Goal: Communication & Community: Answer question/provide support

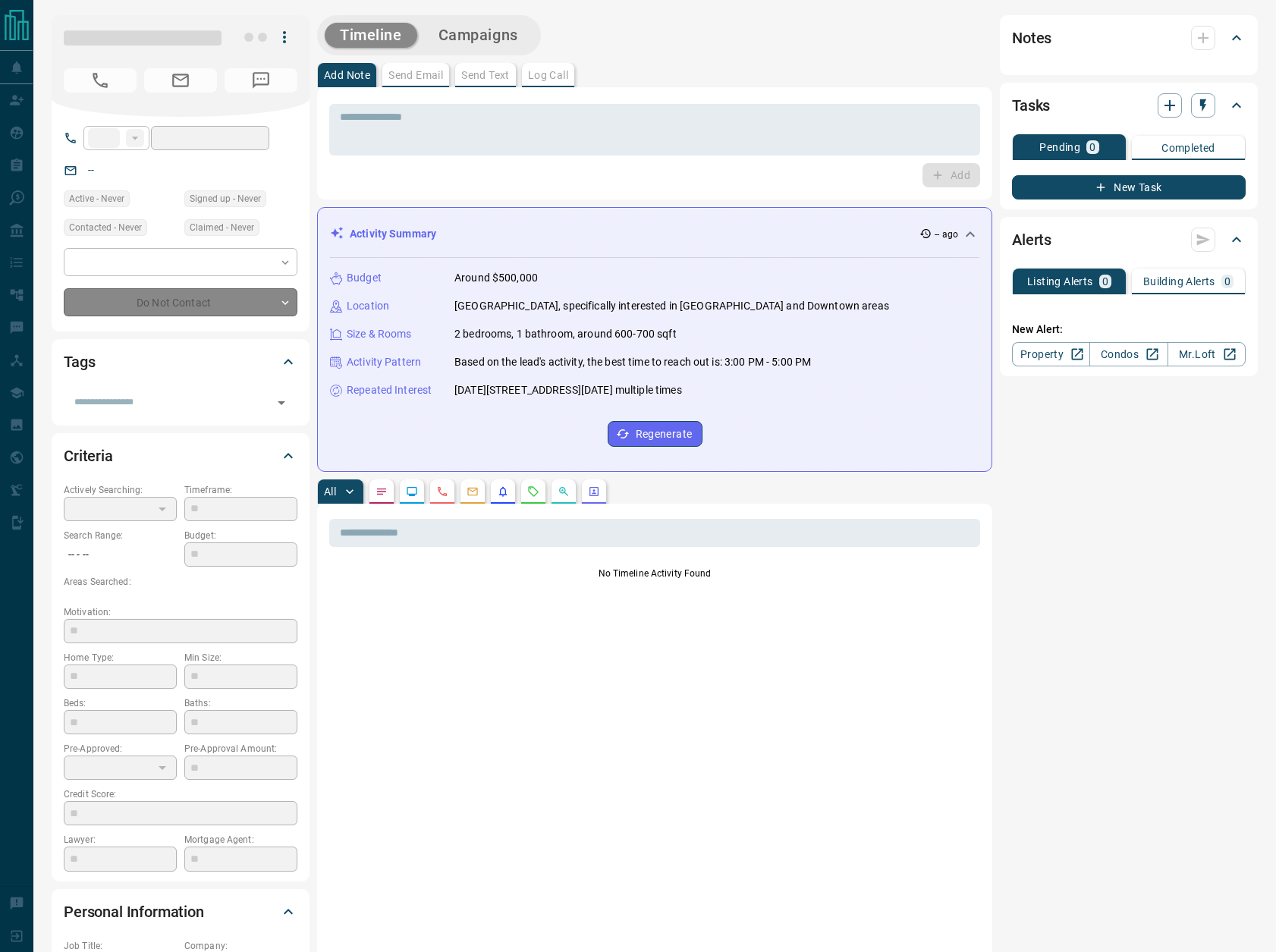
type input "**"
type input "**********"
type input "*"
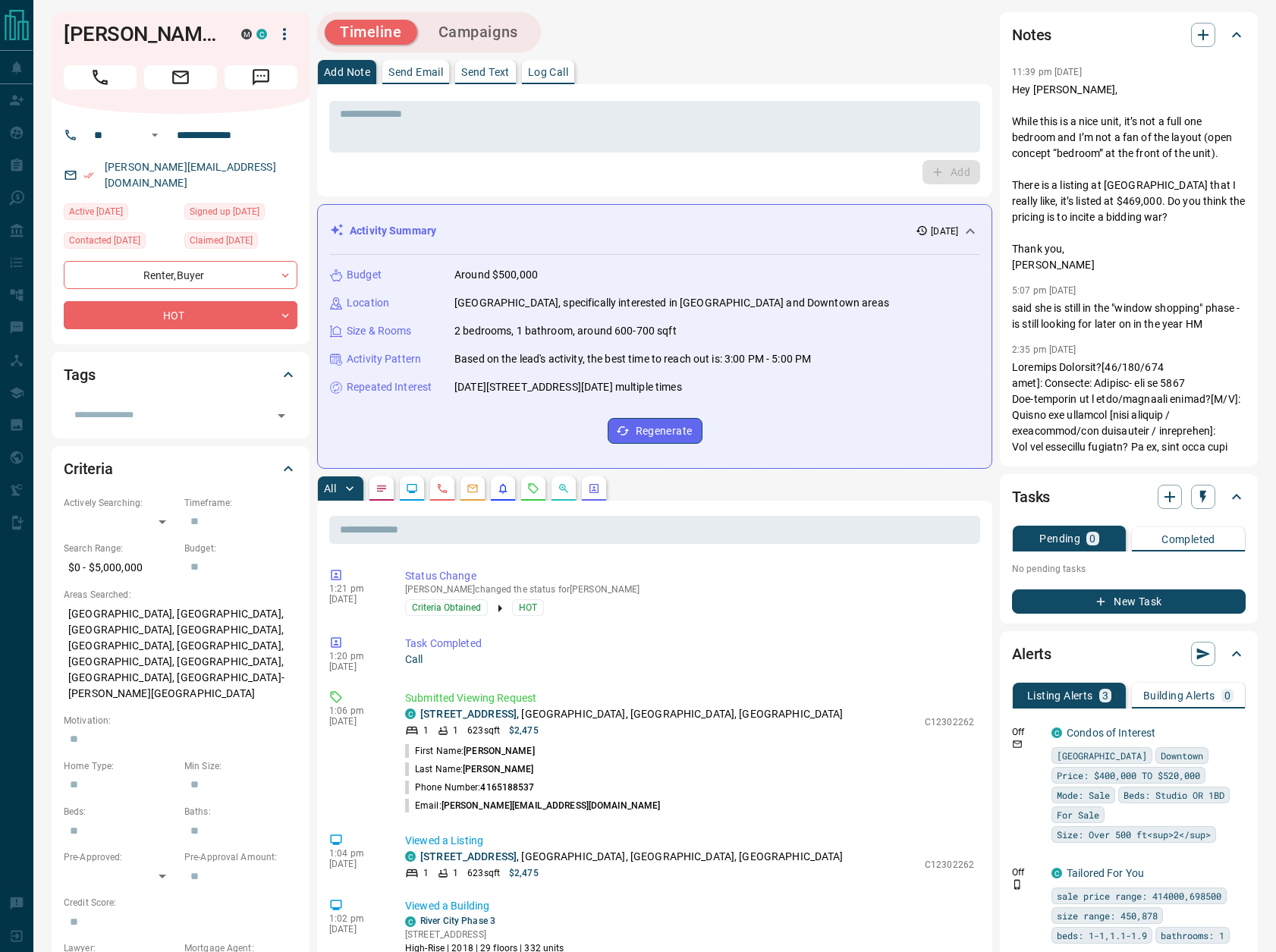
scroll to position [389, 0]
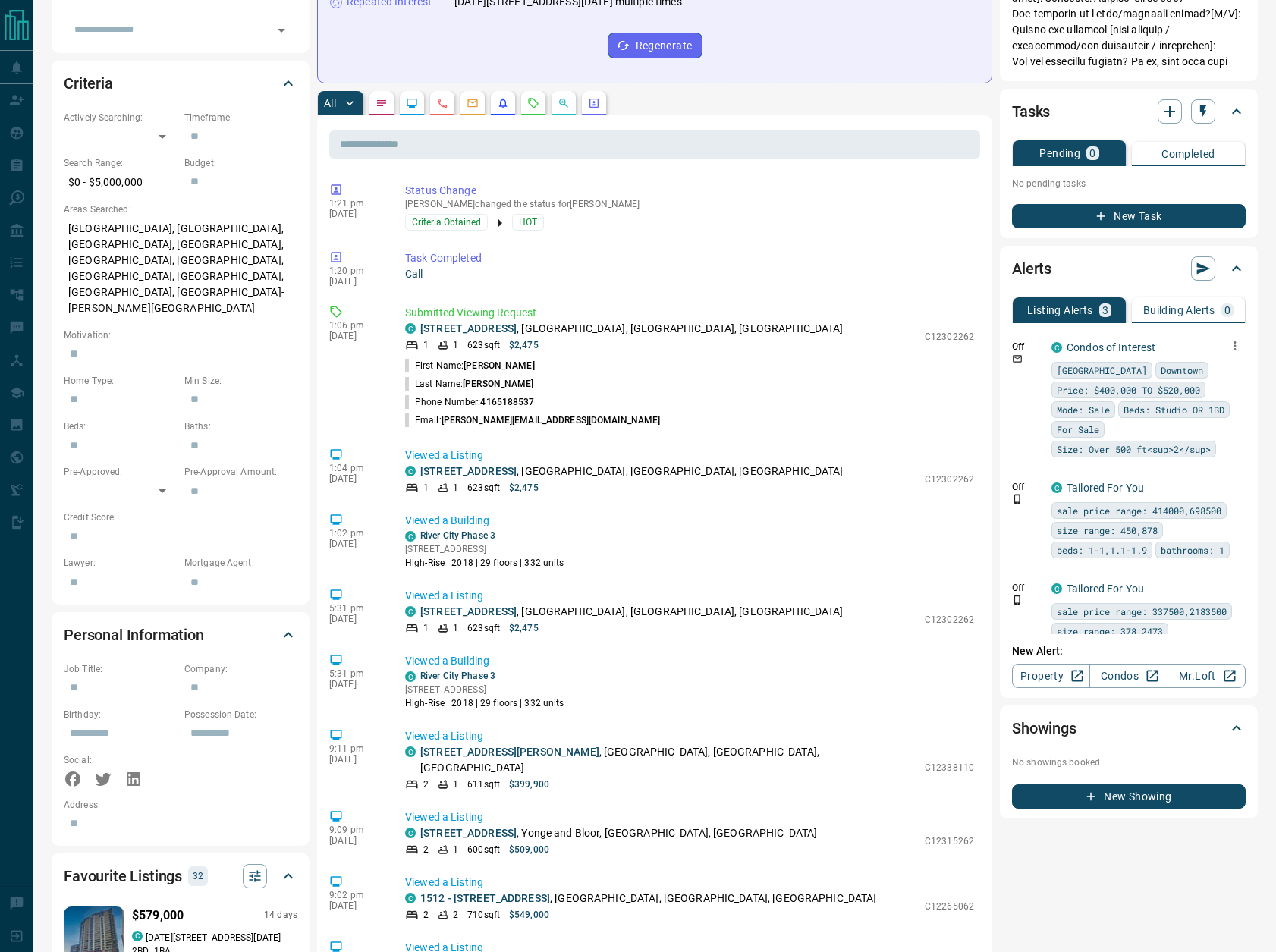
click at [1238, 343] on icon "button" at bounding box center [1235, 345] width 13 height 13
click at [1222, 424] on li "Delete" at bounding box center [1211, 423] width 66 height 24
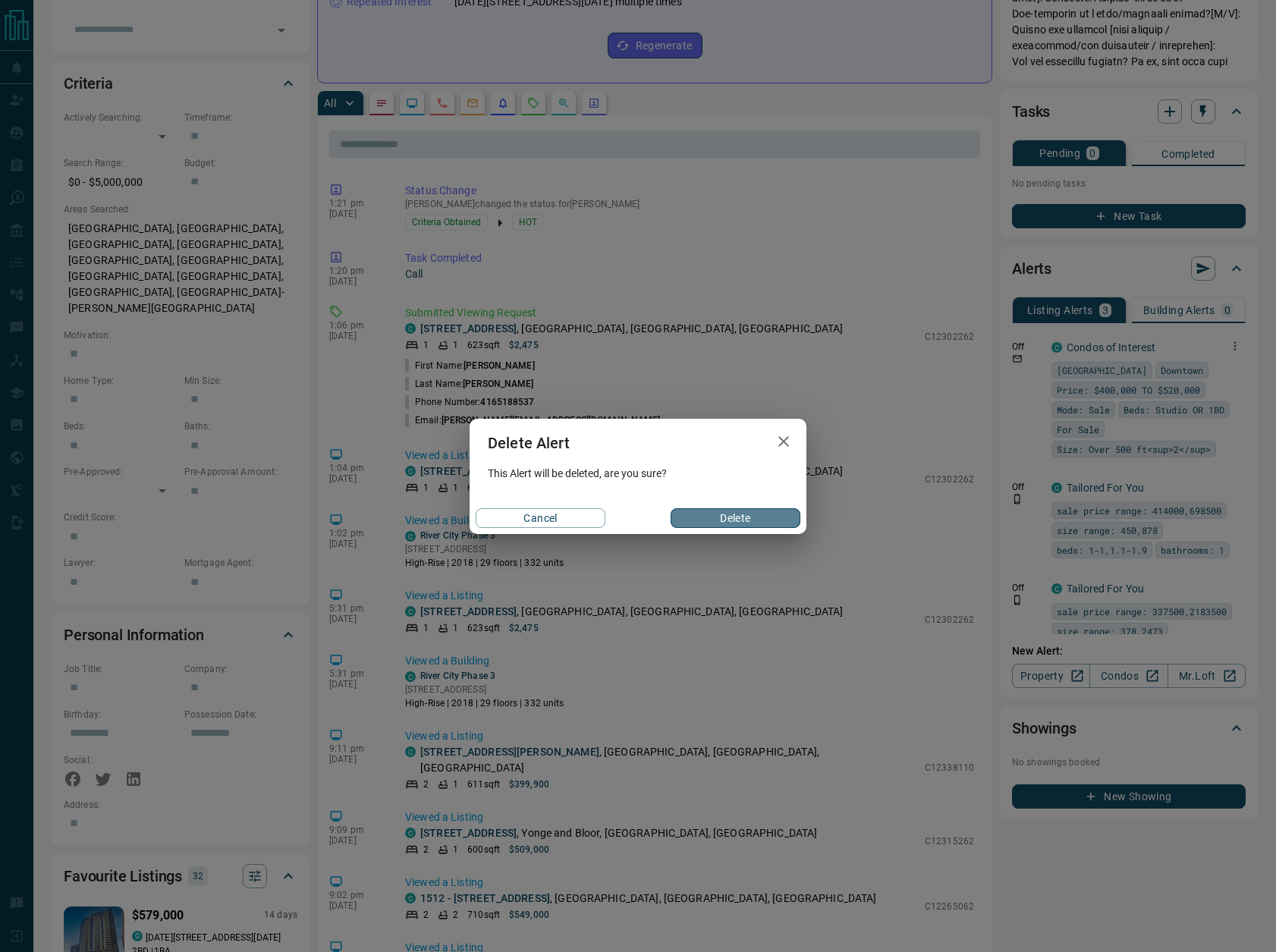
click at [762, 512] on button "Delete" at bounding box center [736, 519] width 130 height 20
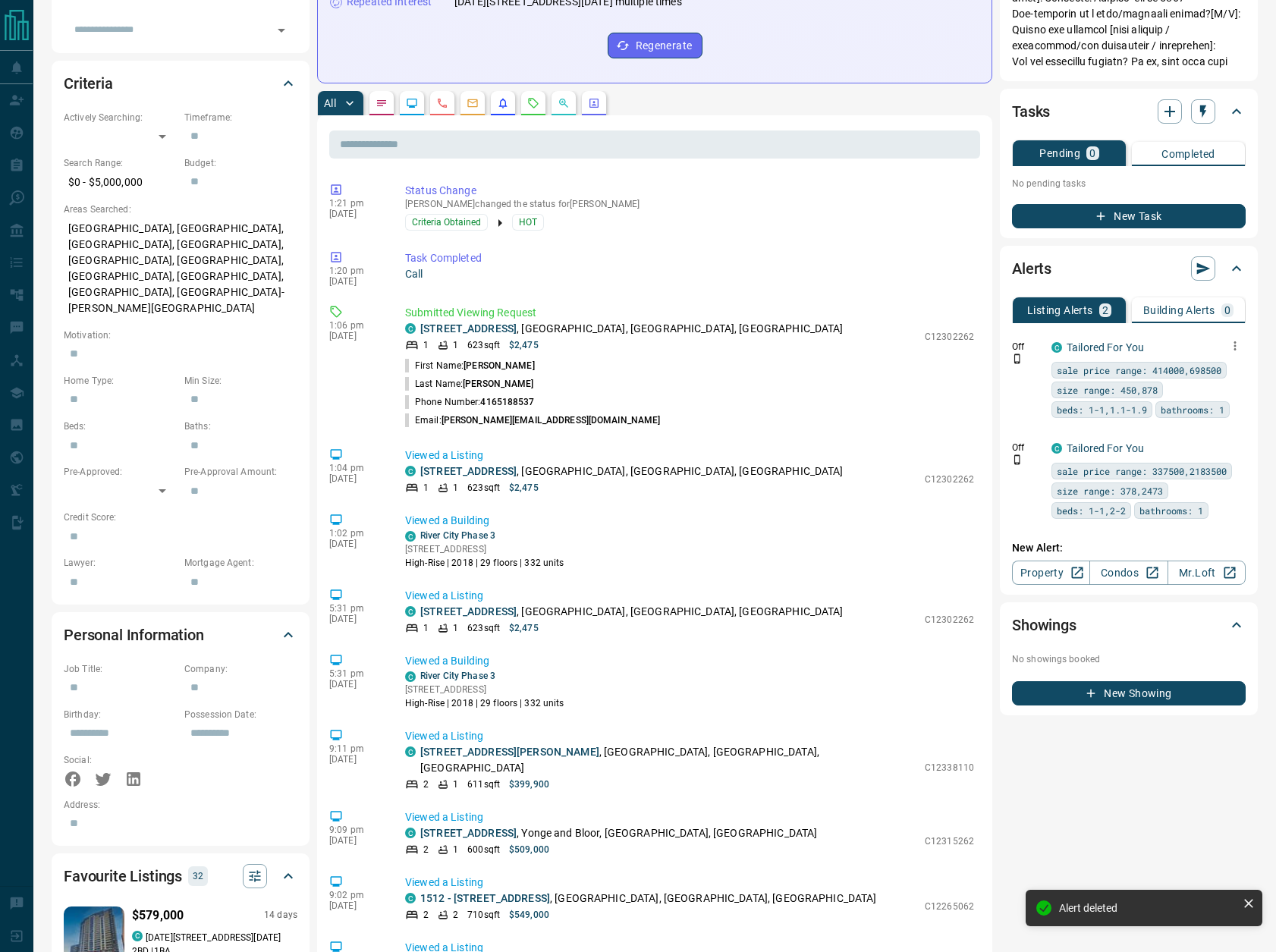
click at [1232, 343] on icon "button" at bounding box center [1235, 345] width 13 height 13
click at [1217, 427] on li "Delete" at bounding box center [1211, 423] width 66 height 24
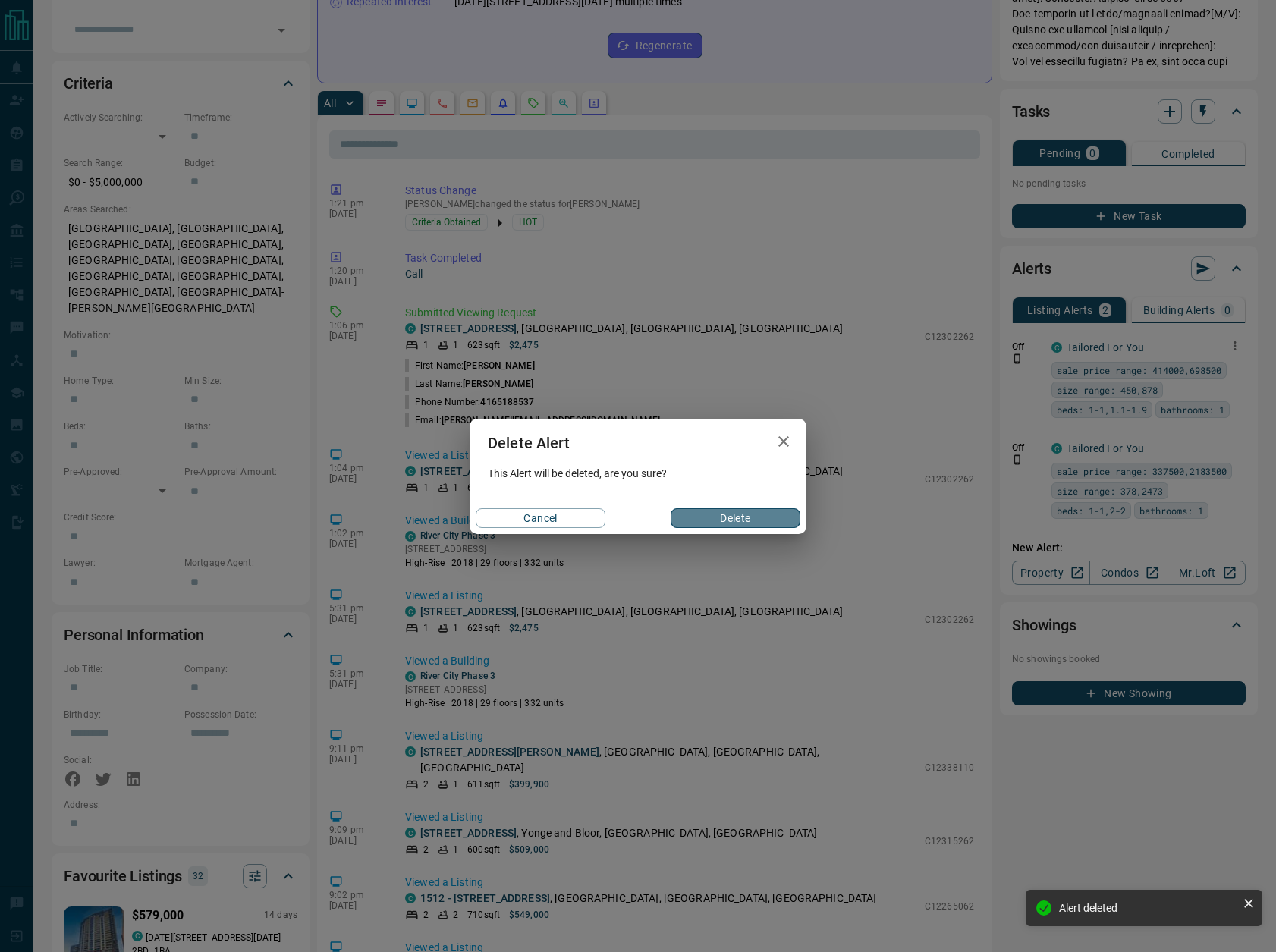
click at [767, 520] on button "Delete" at bounding box center [736, 519] width 130 height 20
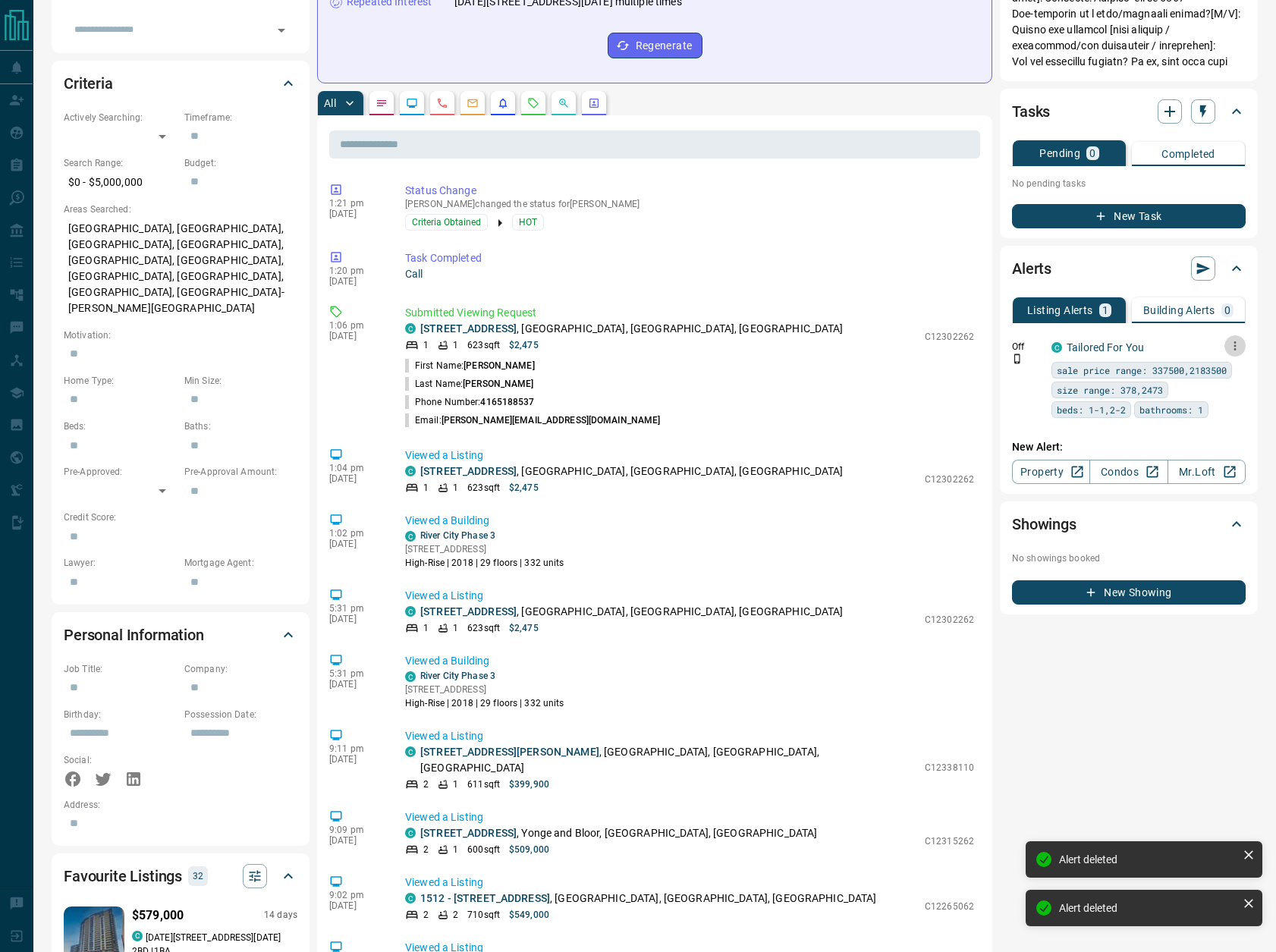
click at [1240, 344] on icon "button" at bounding box center [1235, 345] width 13 height 13
click at [1212, 420] on li "Delete" at bounding box center [1211, 423] width 66 height 24
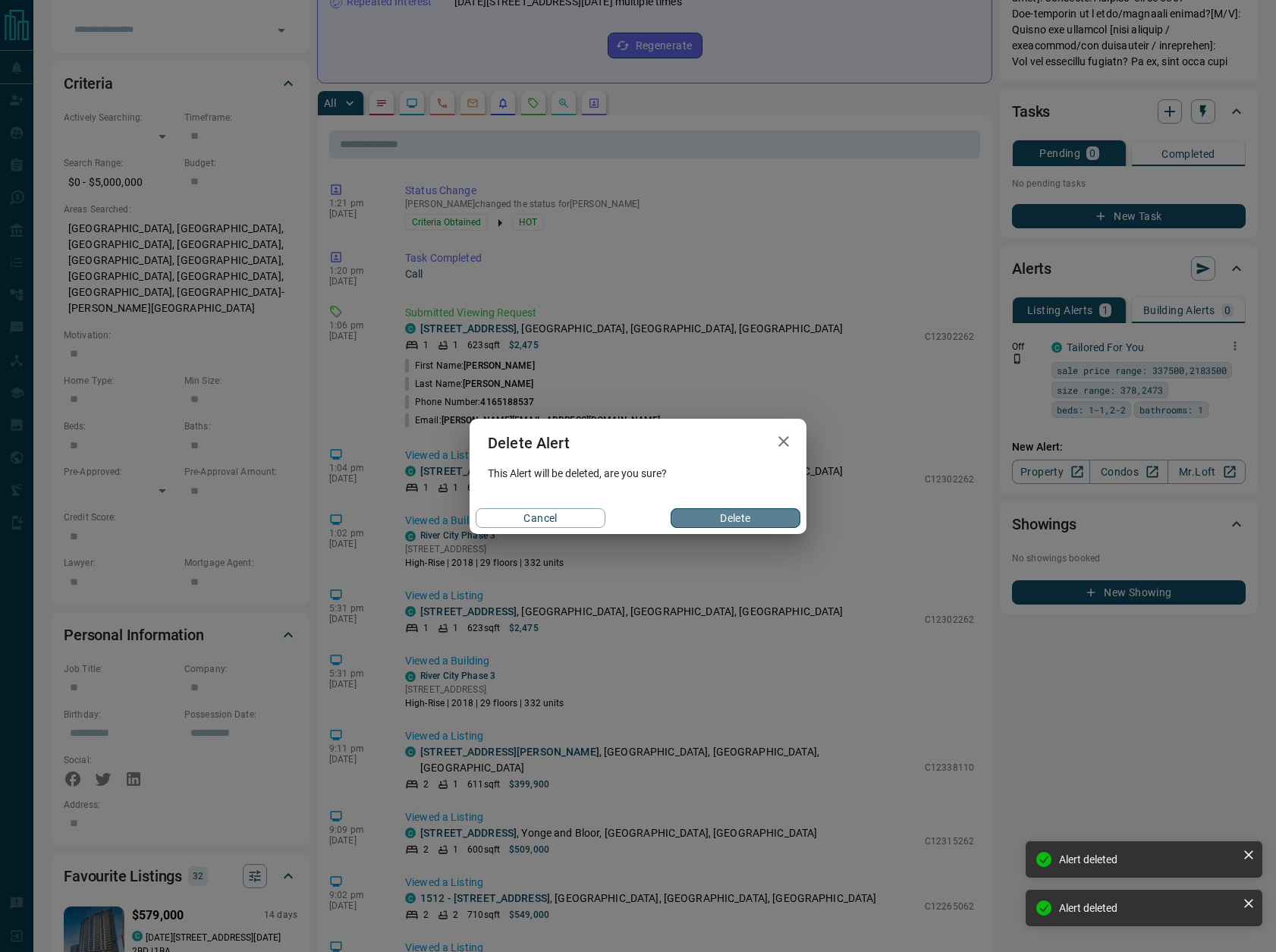
drag, startPoint x: 704, startPoint y: 513, endPoint x: 558, endPoint y: 295, distance: 262.4
click at [704, 514] on button "Delete" at bounding box center [736, 519] width 130 height 20
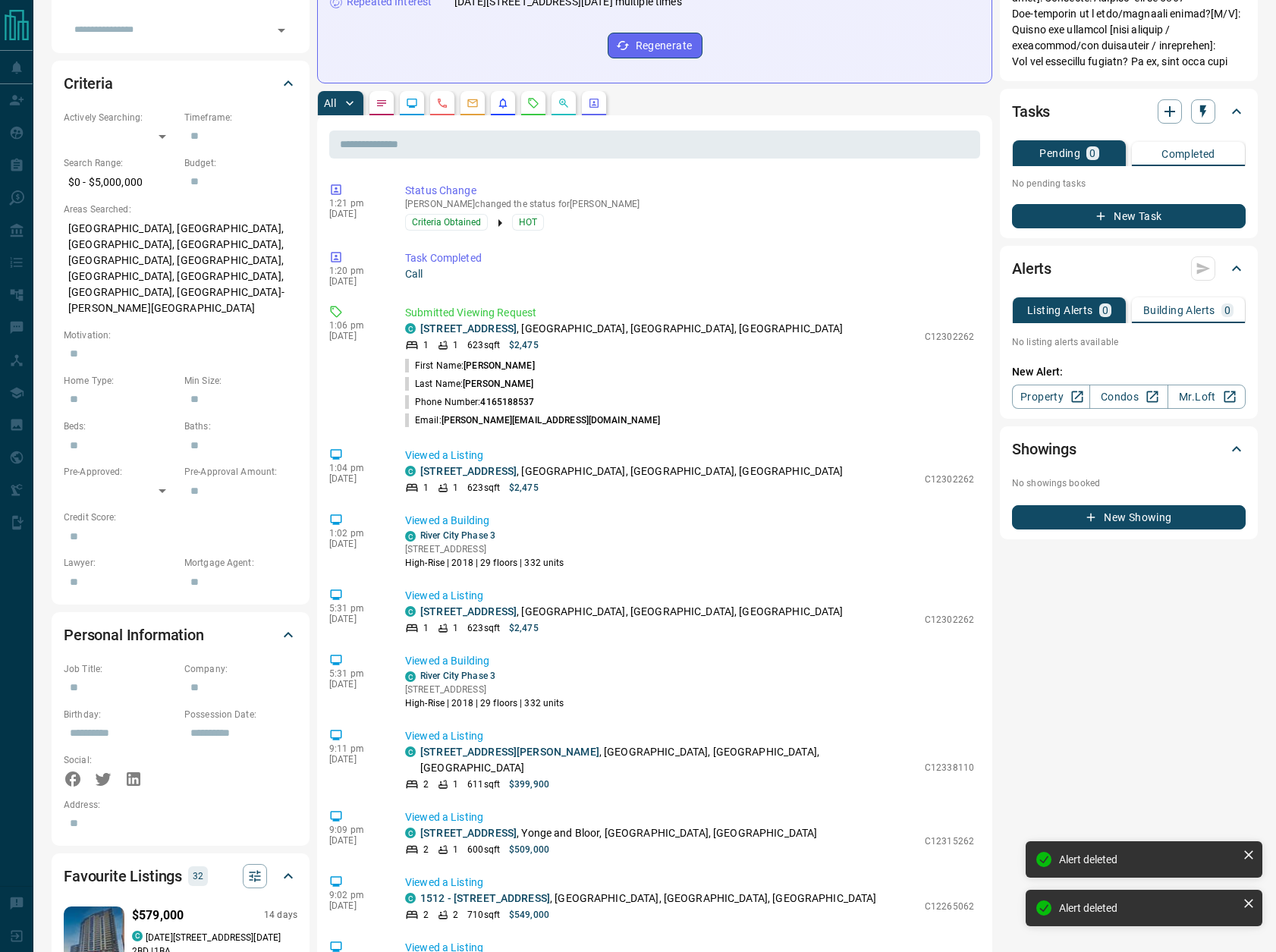
click at [539, 100] on icon "Requests" at bounding box center [534, 103] width 13 height 13
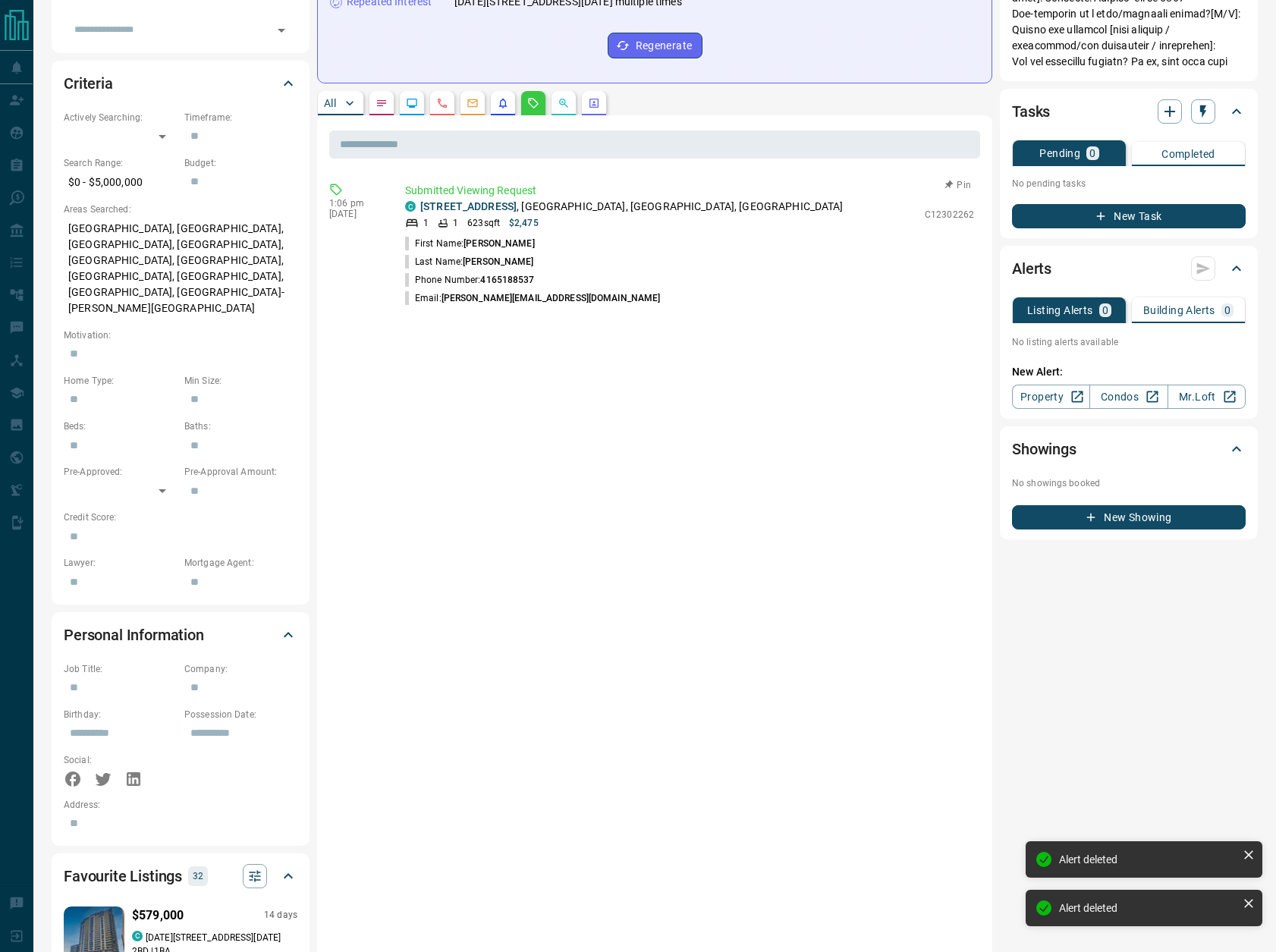
click at [963, 183] on button "Pin" at bounding box center [958, 185] width 44 height 13
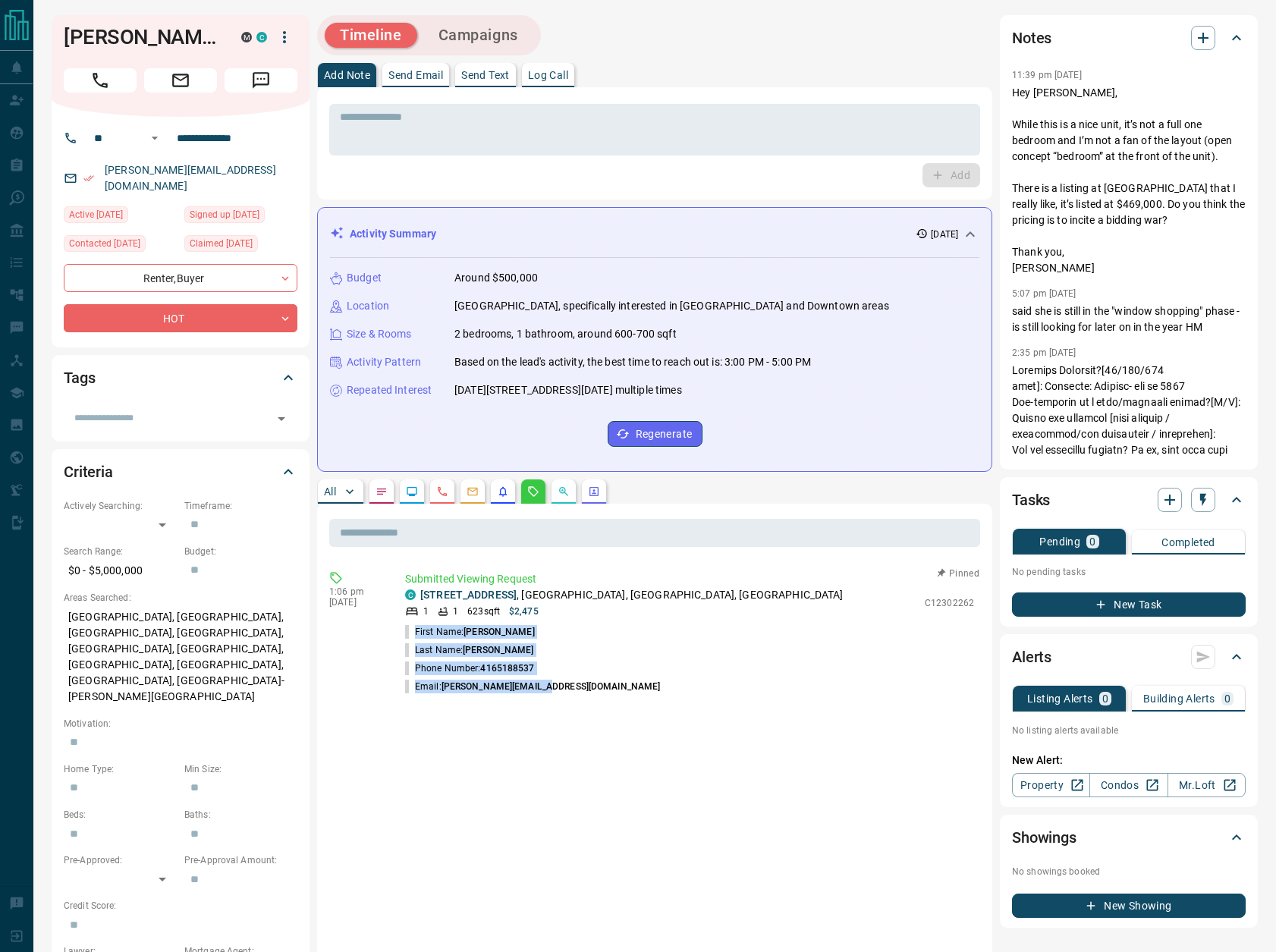
drag, startPoint x: 536, startPoint y: 686, endPoint x: 415, endPoint y: 633, distance: 132.1
click at [415, 633] on ul "First Name: [PERSON_NAME] Last Name: [PERSON_NAME] Phone Number: [PHONE_NUMBER]…" at bounding box center [690, 659] width 569 height 73
copy ul "First Name: [PERSON_NAME] Last Name: [PERSON_NAME] Phone Number: [PHONE_NUMBER]…"
click at [1207, 32] on icon "button" at bounding box center [1203, 38] width 18 height 18
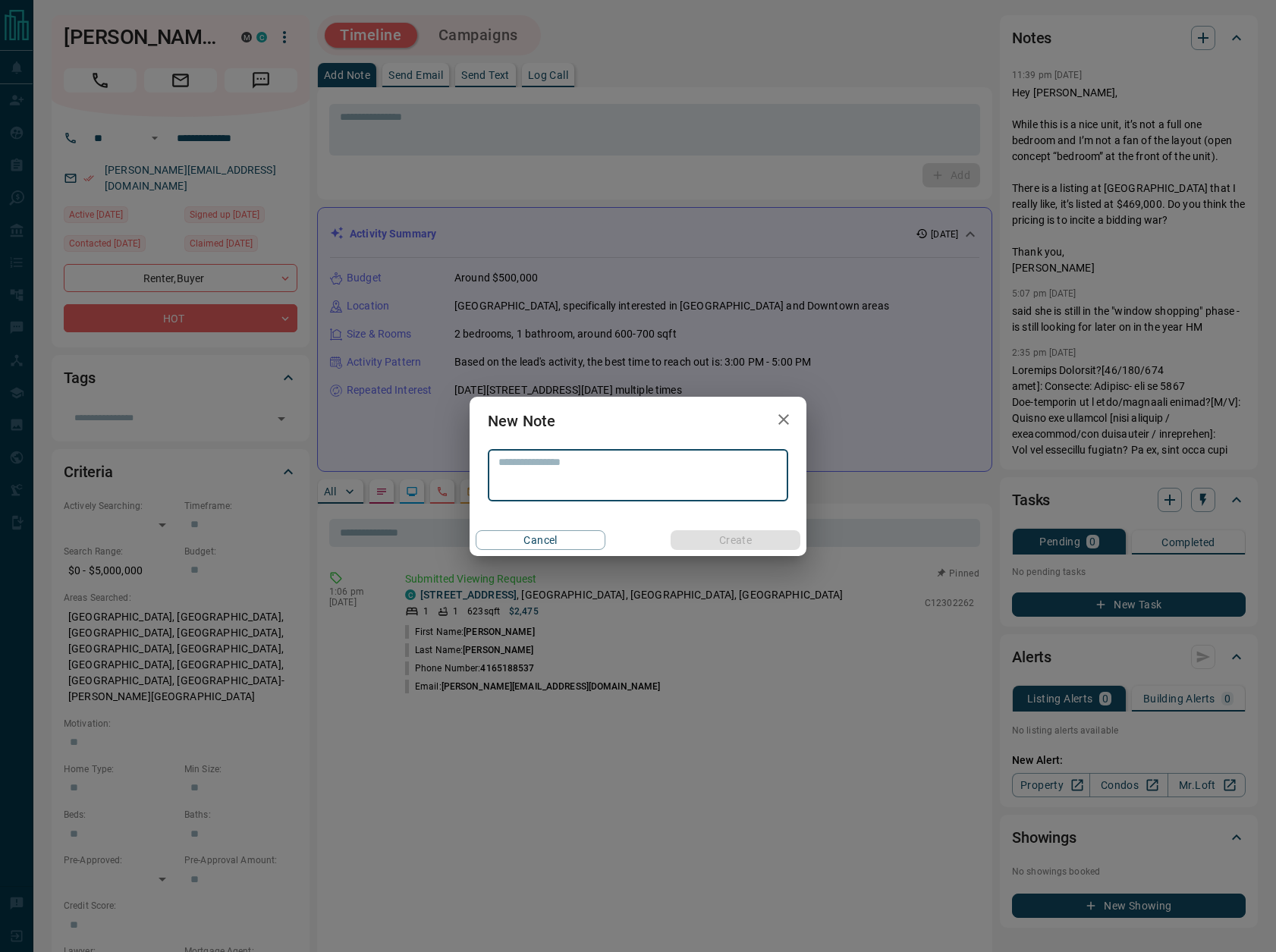
drag, startPoint x: 607, startPoint y: 455, endPoint x: 612, endPoint y: 464, distance: 10.3
click at [607, 456] on div "* ​" at bounding box center [638, 476] width 301 height 52
click at [606, 467] on textarea at bounding box center [638, 475] width 279 height 39
paste textarea "**********"
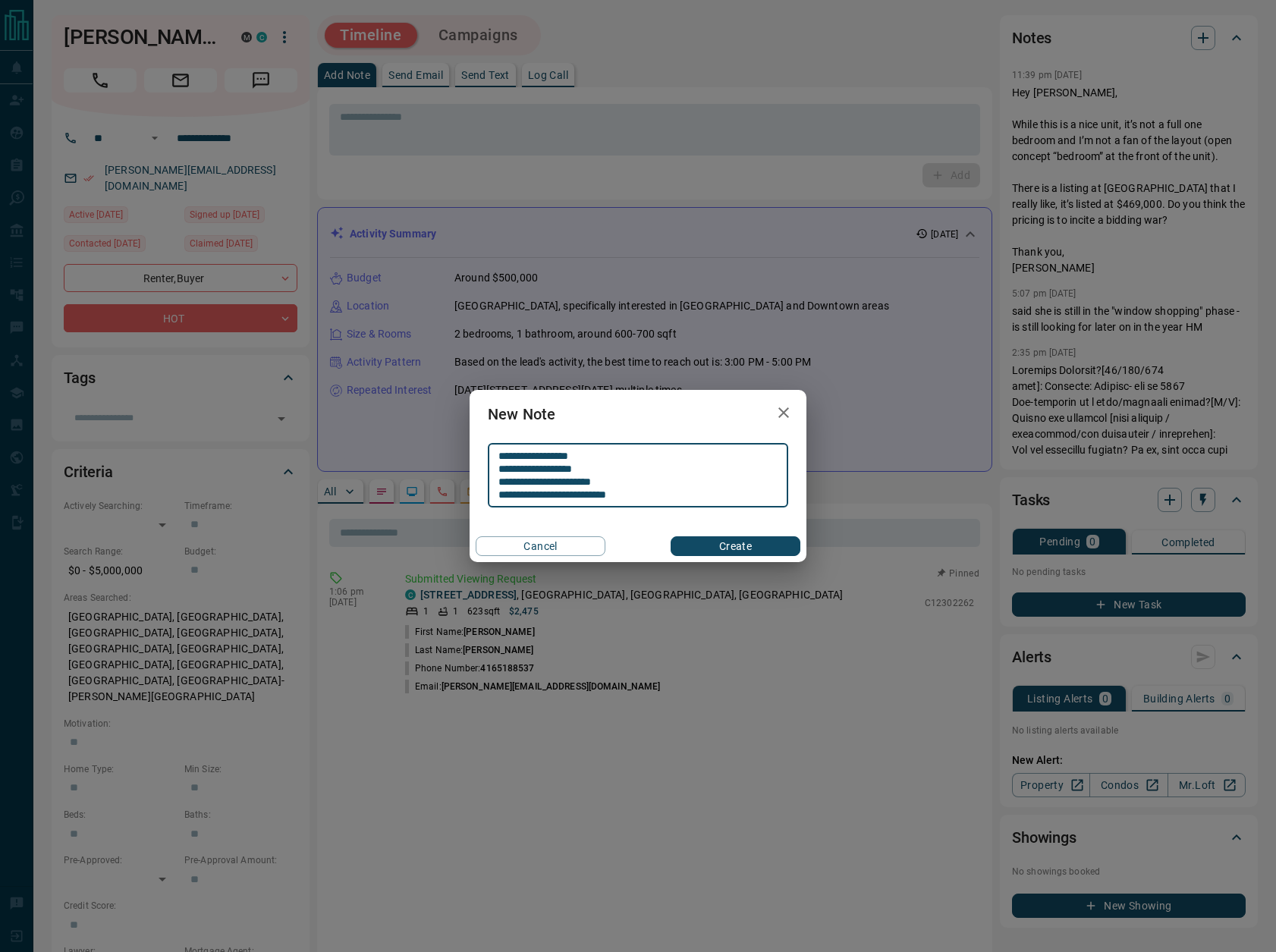
type textarea "**********"
click at [749, 538] on div "Cancel Create" at bounding box center [637, 546] width 336 height 32
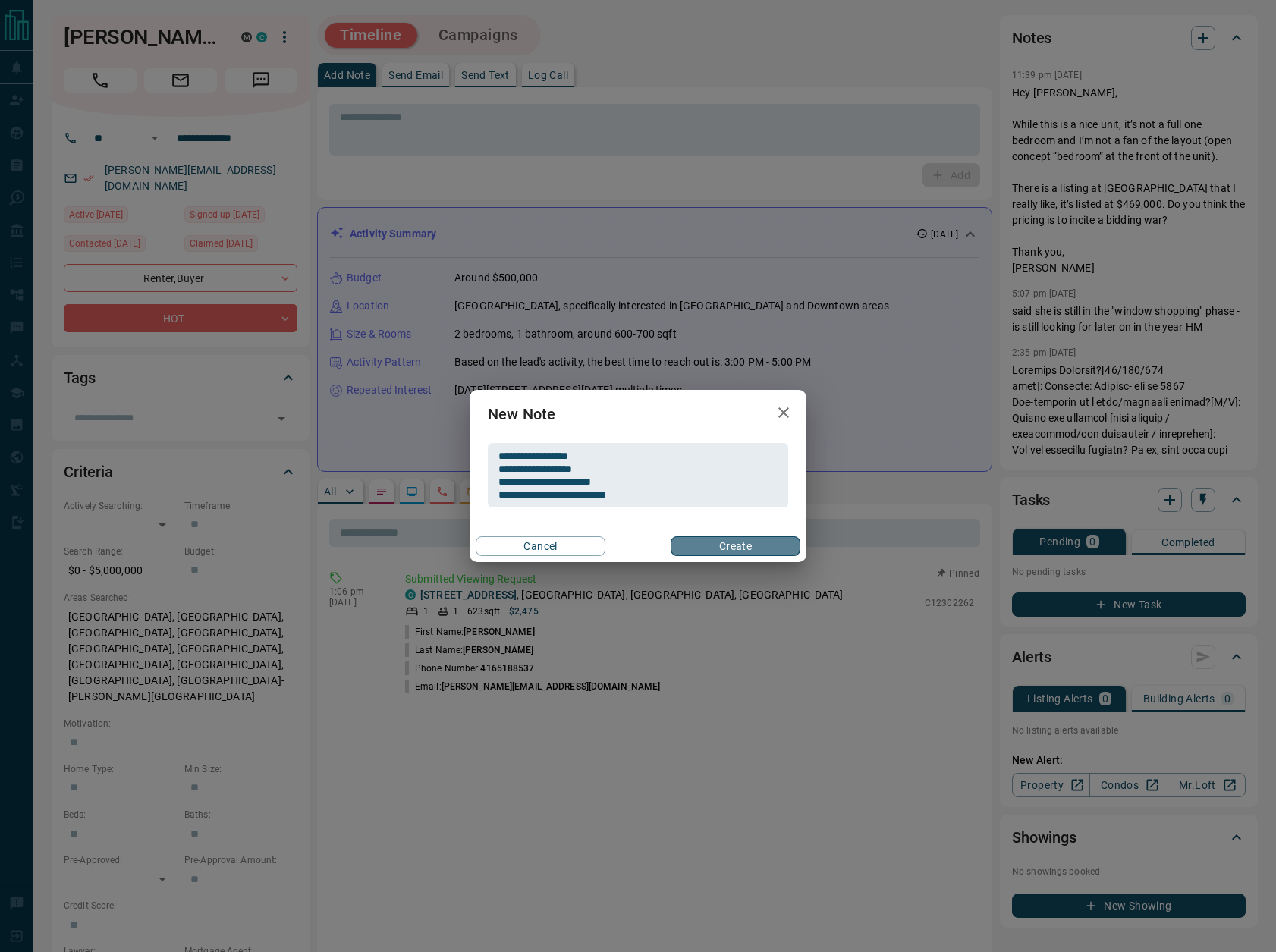
click at [747, 538] on button "Create" at bounding box center [736, 546] width 130 height 20
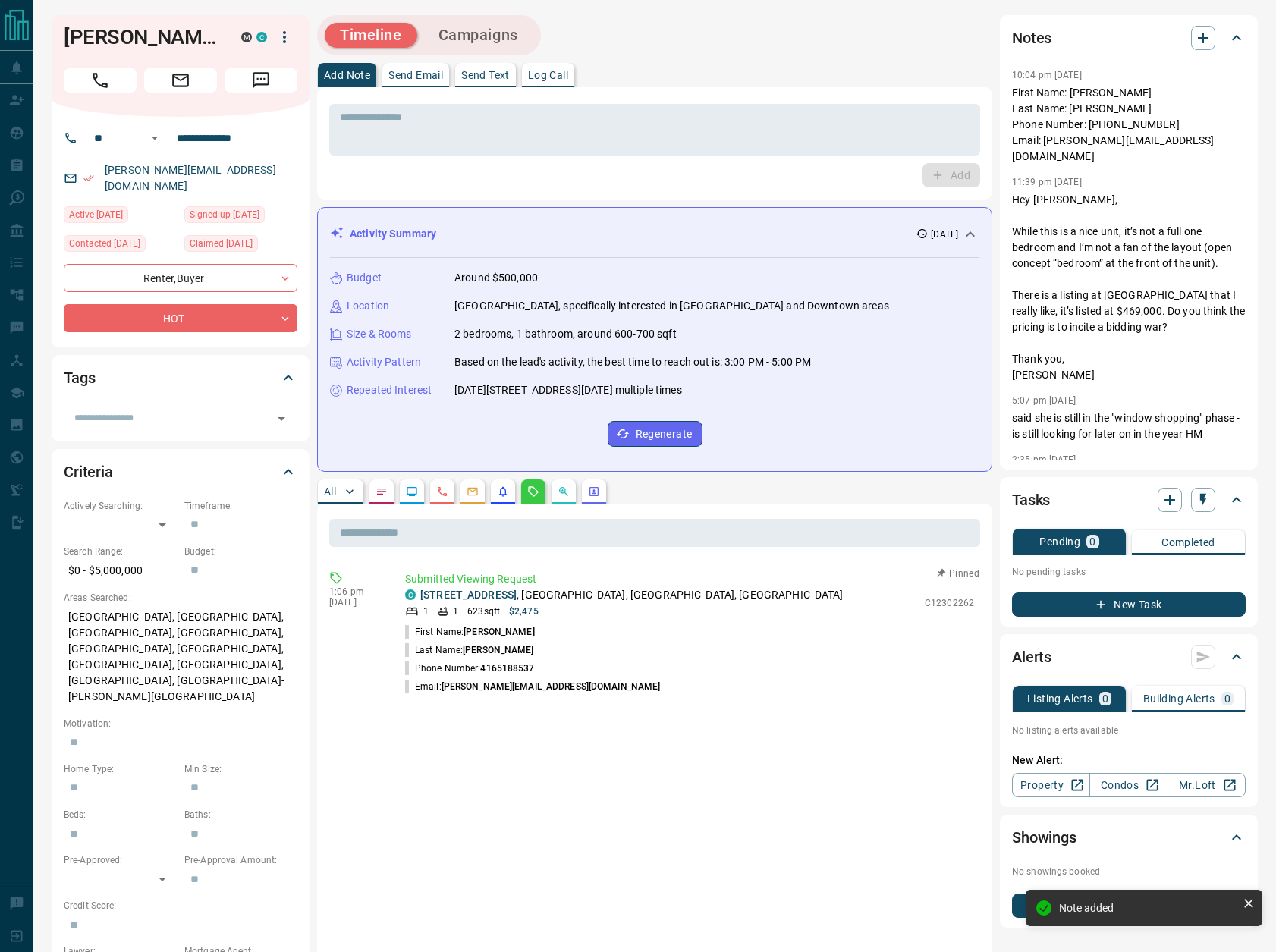
click at [259, 166] on div "[PERSON_NAME][EMAIL_ADDRESS][DOMAIN_NAME]" at bounding box center [180, 179] width 233 height 41
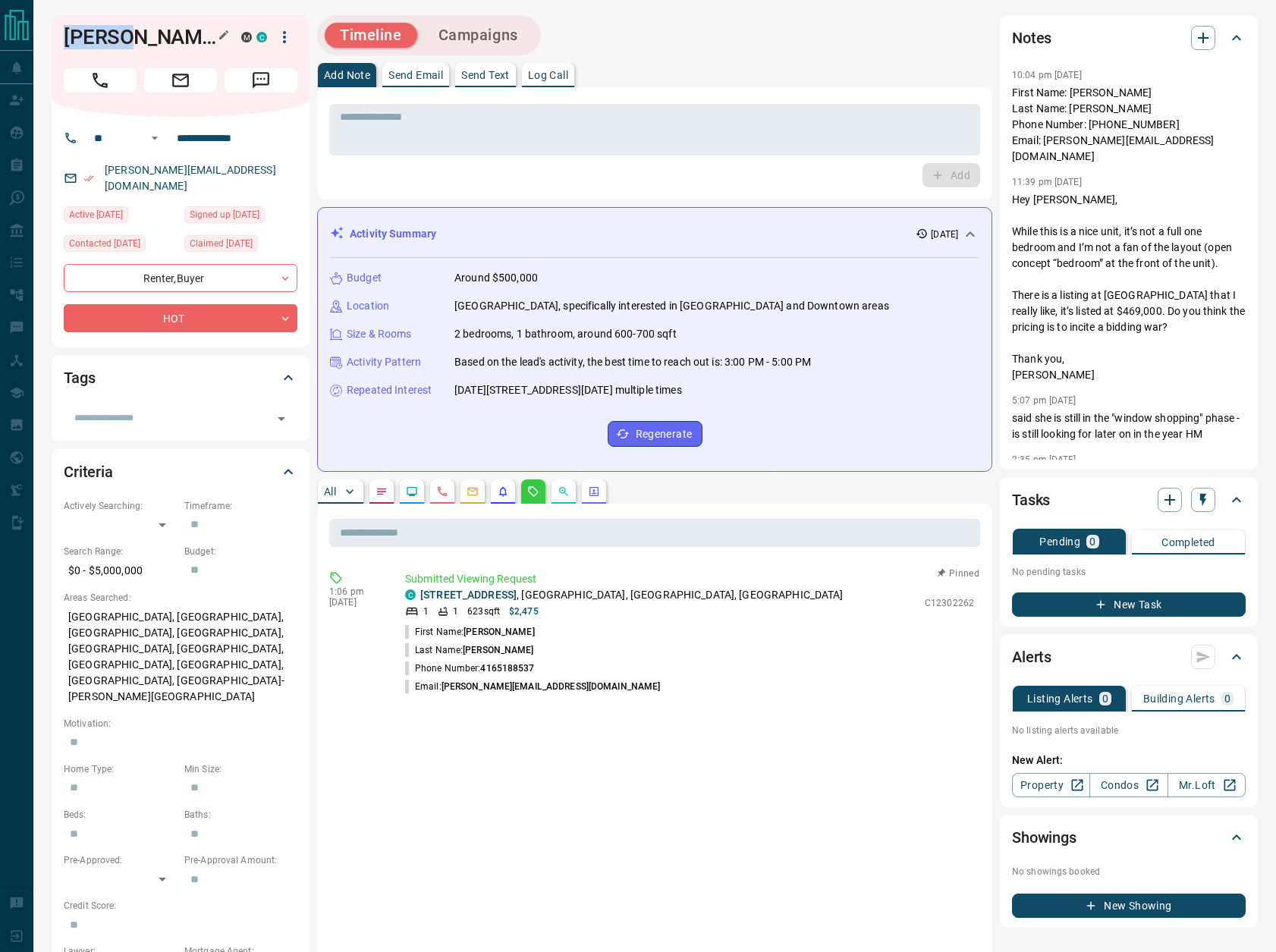
drag, startPoint x: 66, startPoint y: 36, endPoint x: 120, endPoint y: 37, distance: 54.0
click at [120, 37] on h1 "[PERSON_NAME]" at bounding box center [141, 37] width 155 height 24
copy h1 "[PERSON_NAME]"
click at [494, 34] on button "Campaigns" at bounding box center [478, 35] width 110 height 25
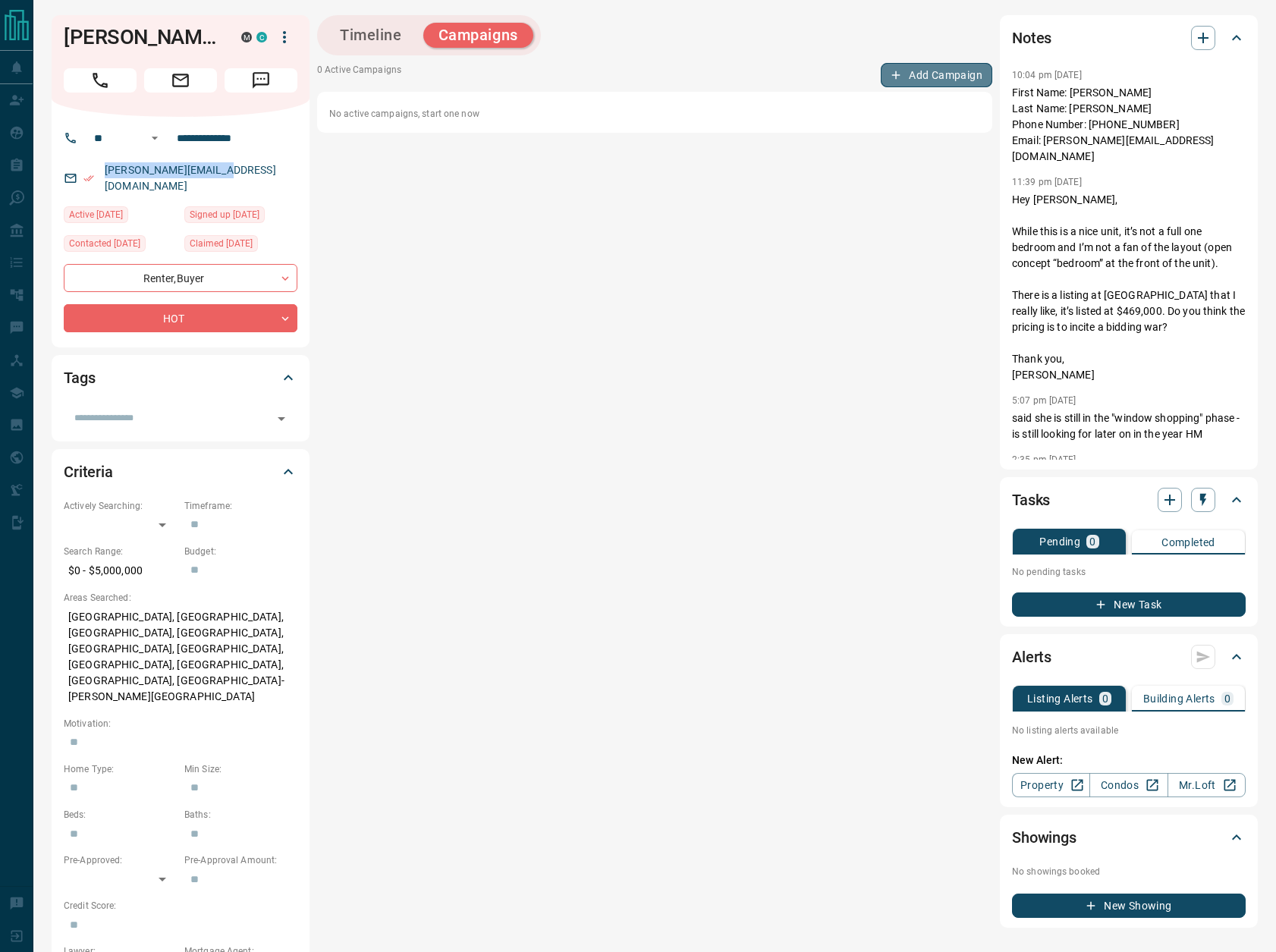
click at [925, 74] on button "Add Campaign" at bounding box center [937, 74] width 111 height 24
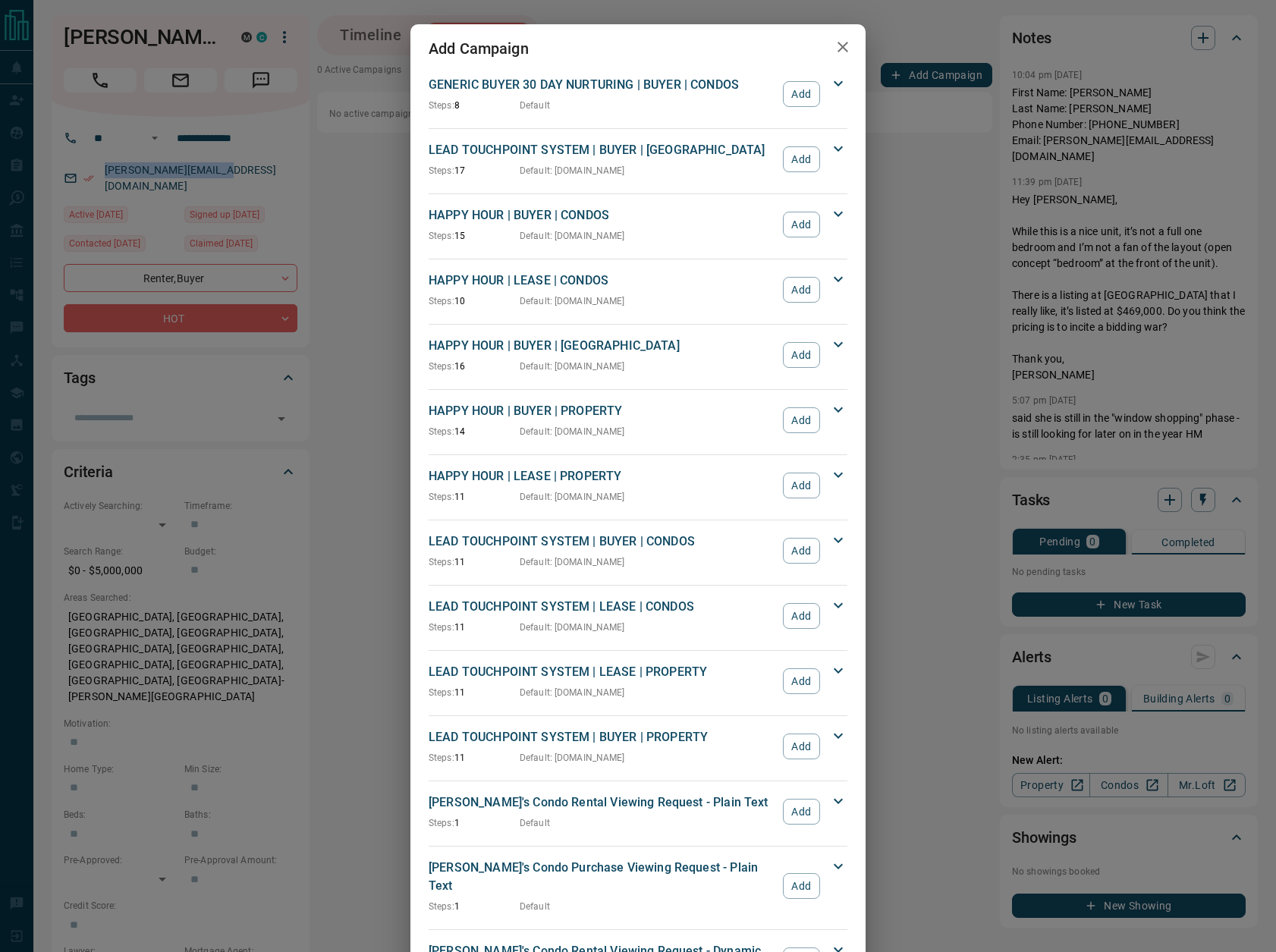
scroll to position [1615, 0]
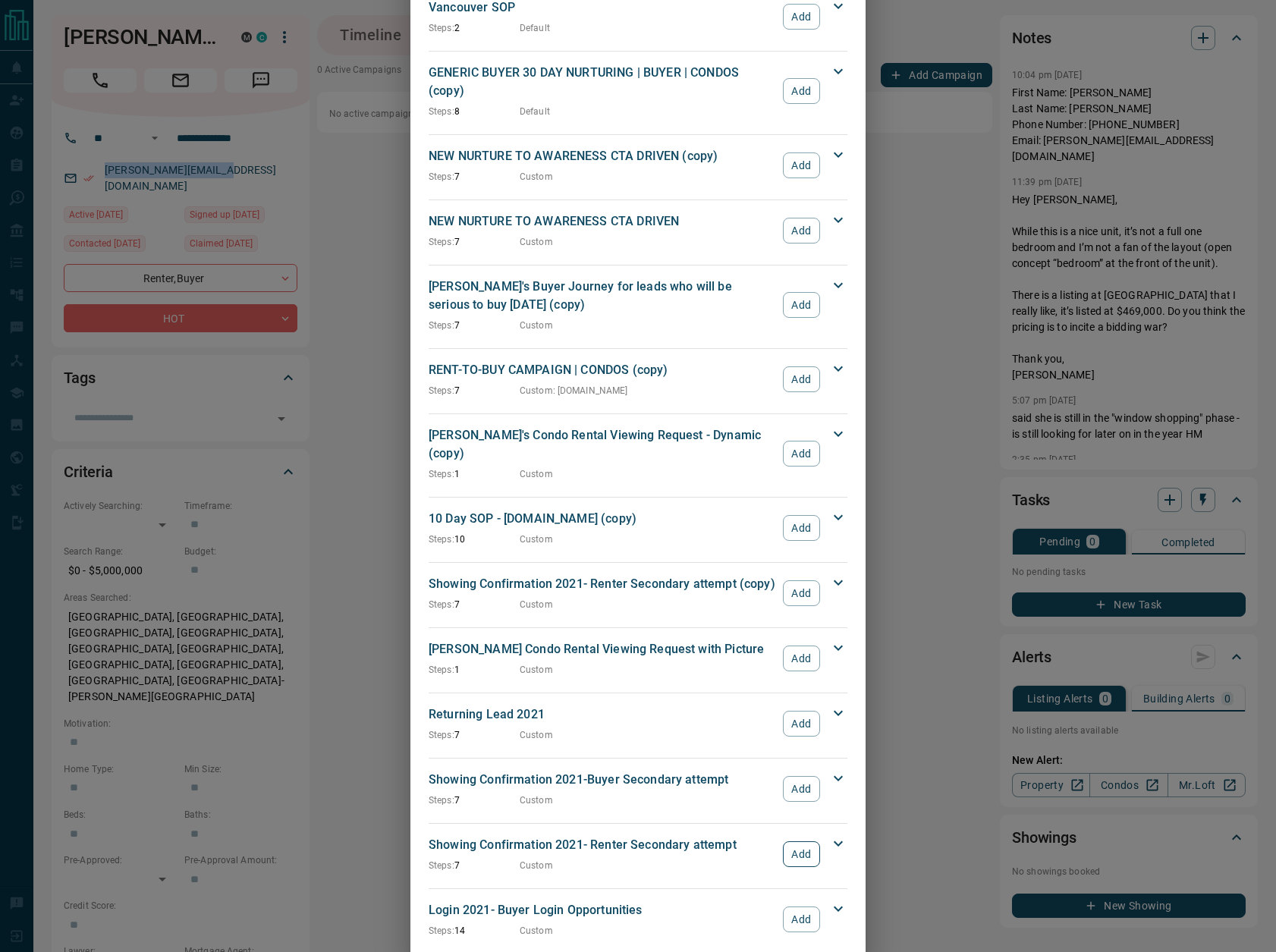
click at [803, 842] on button "Add" at bounding box center [801, 854] width 37 height 26
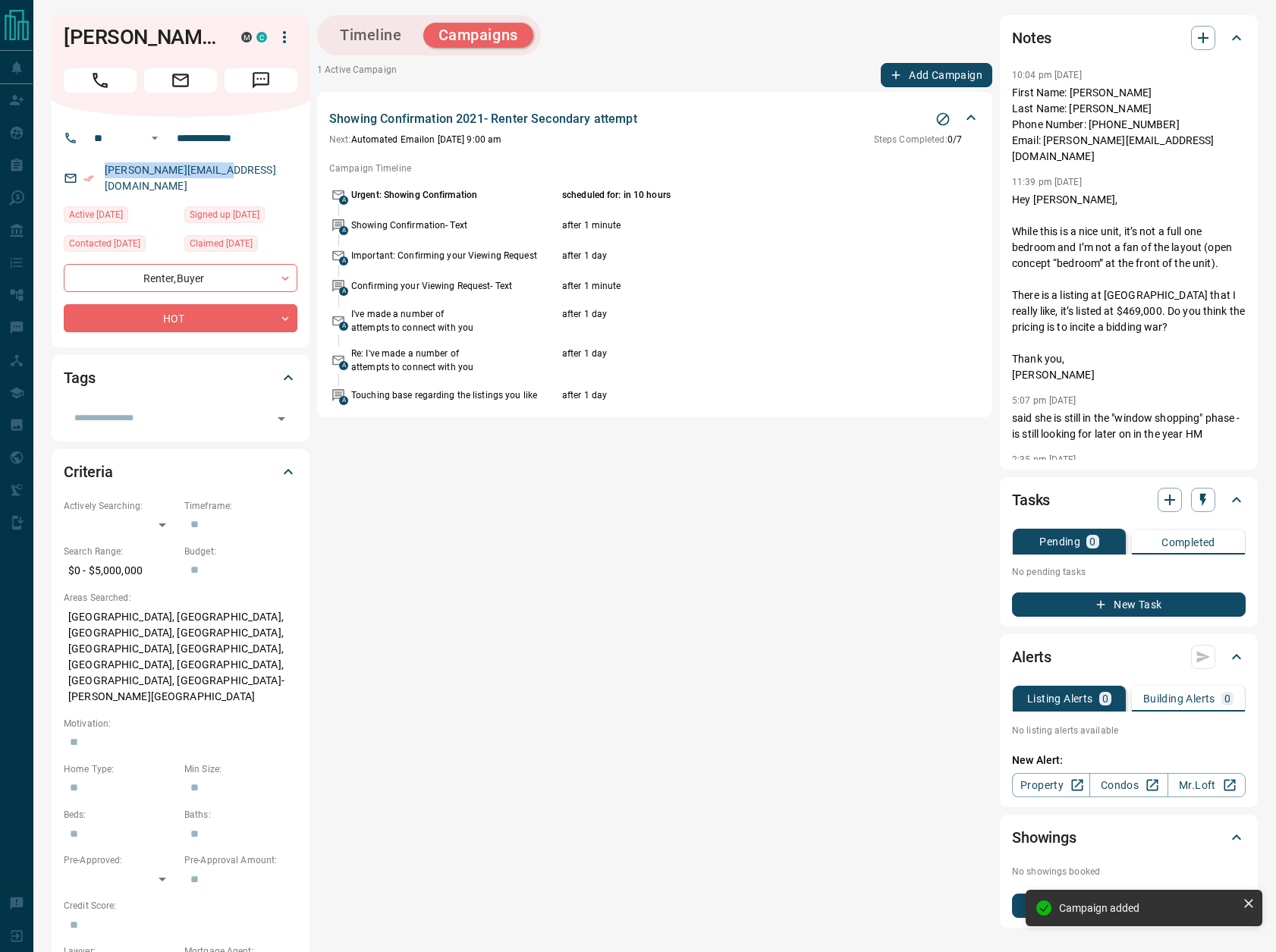
click at [945, 70] on button "Add Campaign" at bounding box center [937, 74] width 111 height 24
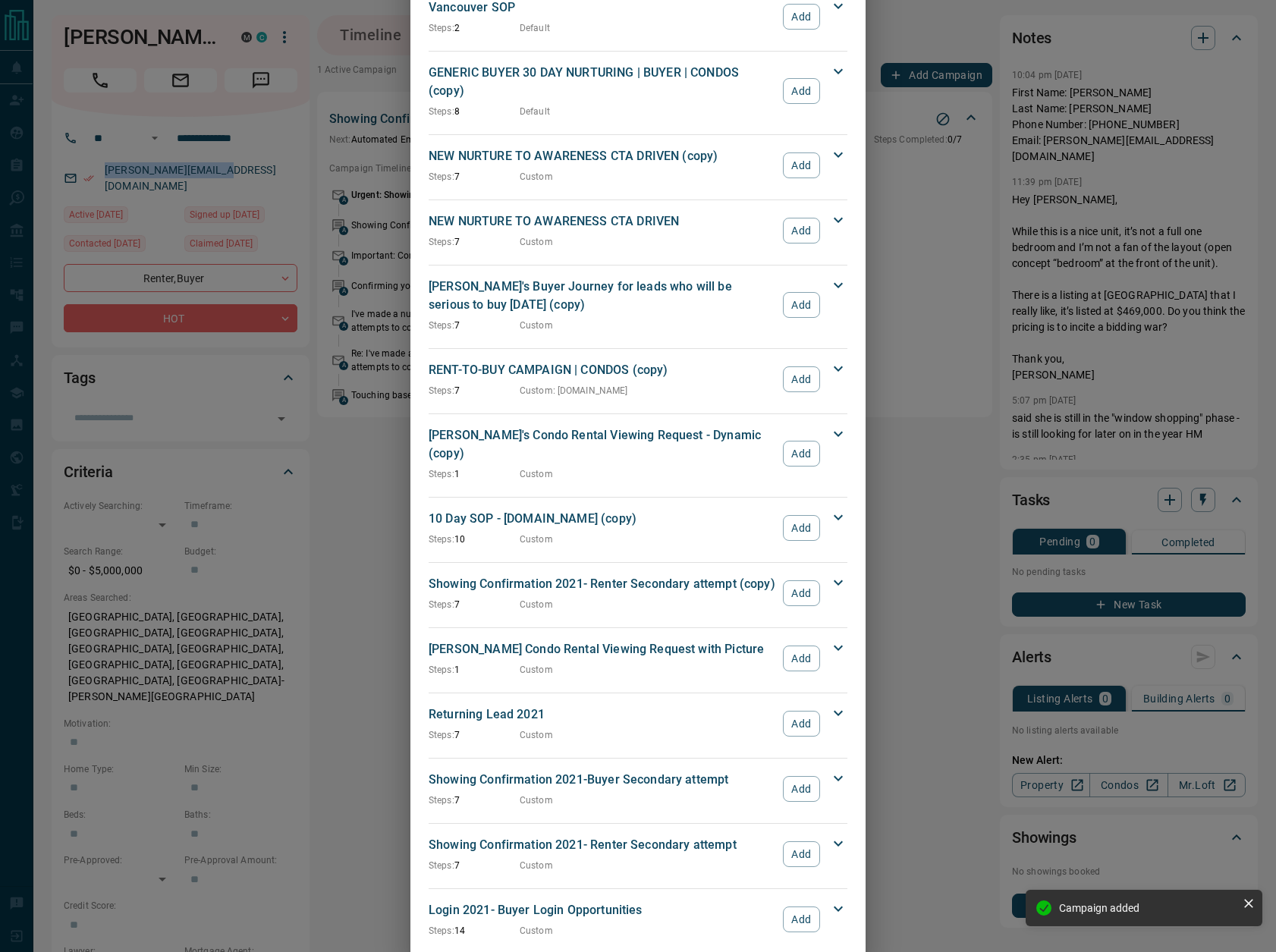
click at [819, 776] on button "Add" at bounding box center [801, 789] width 37 height 26
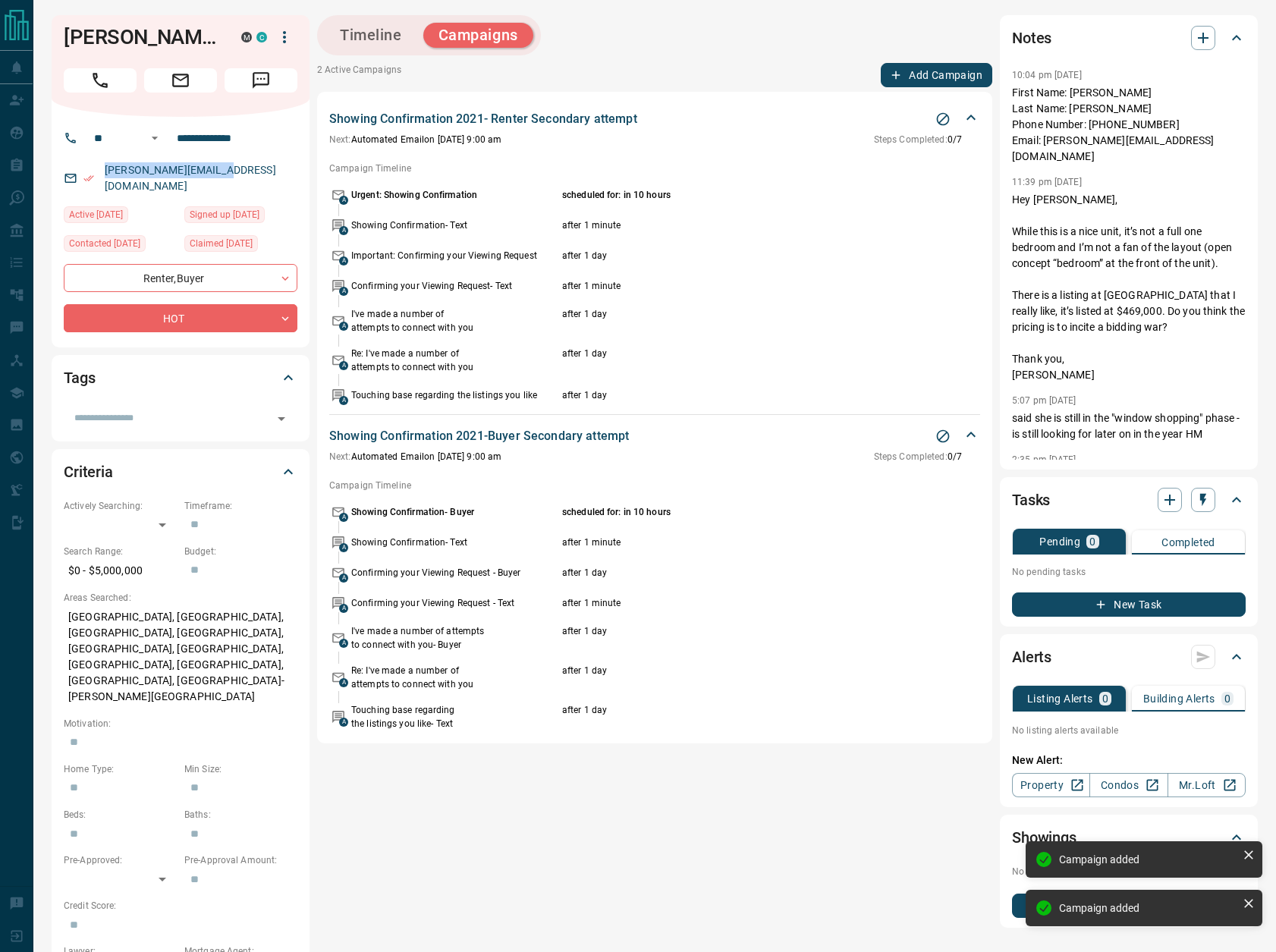
click at [933, 67] on button "Add Campaign" at bounding box center [937, 74] width 111 height 24
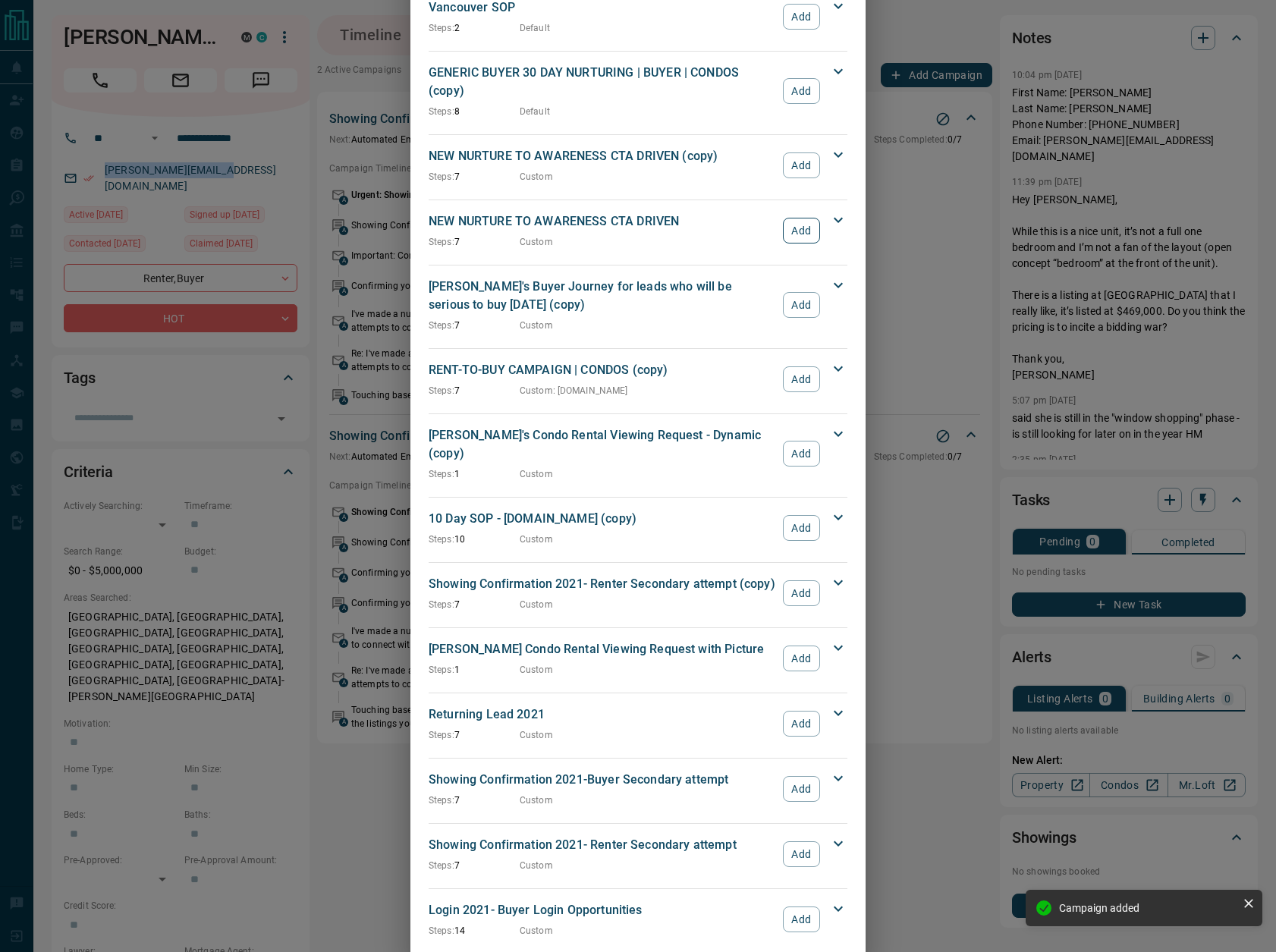
click at [806, 218] on button "Add" at bounding box center [801, 231] width 37 height 26
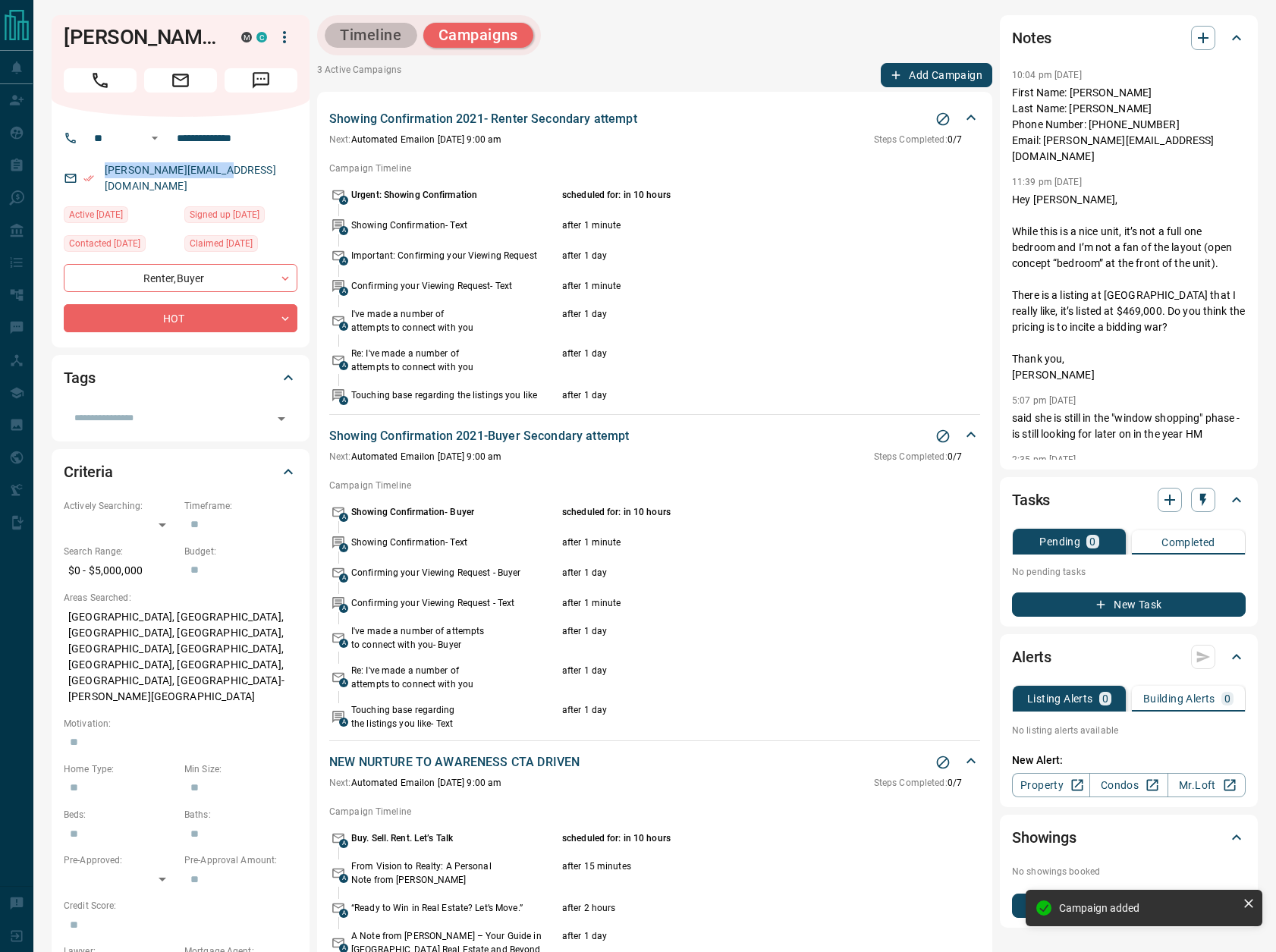
click at [350, 39] on button "Timeline" at bounding box center [371, 35] width 92 height 25
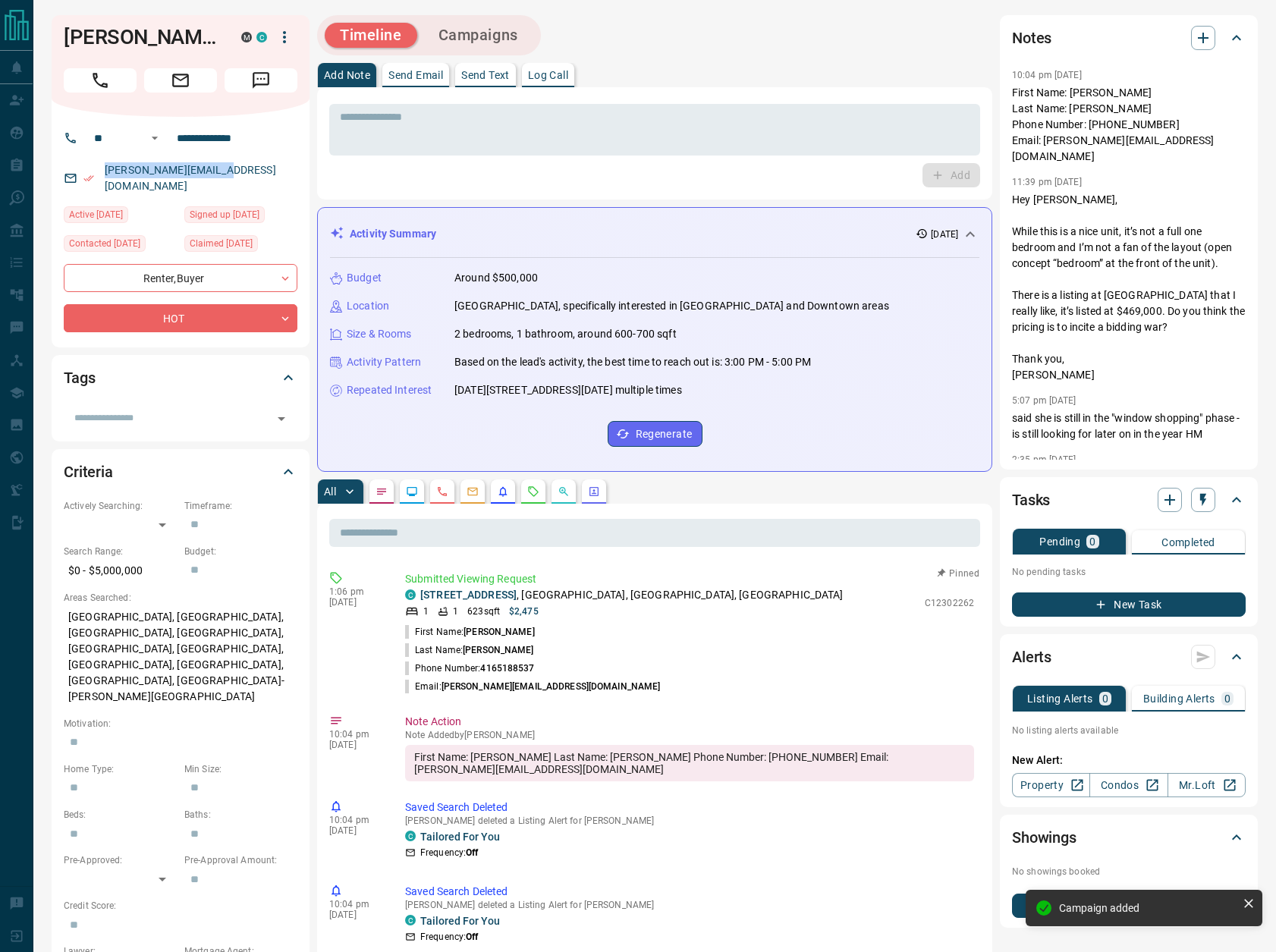
click at [500, 79] on p "Send Text" at bounding box center [485, 75] width 48 height 11
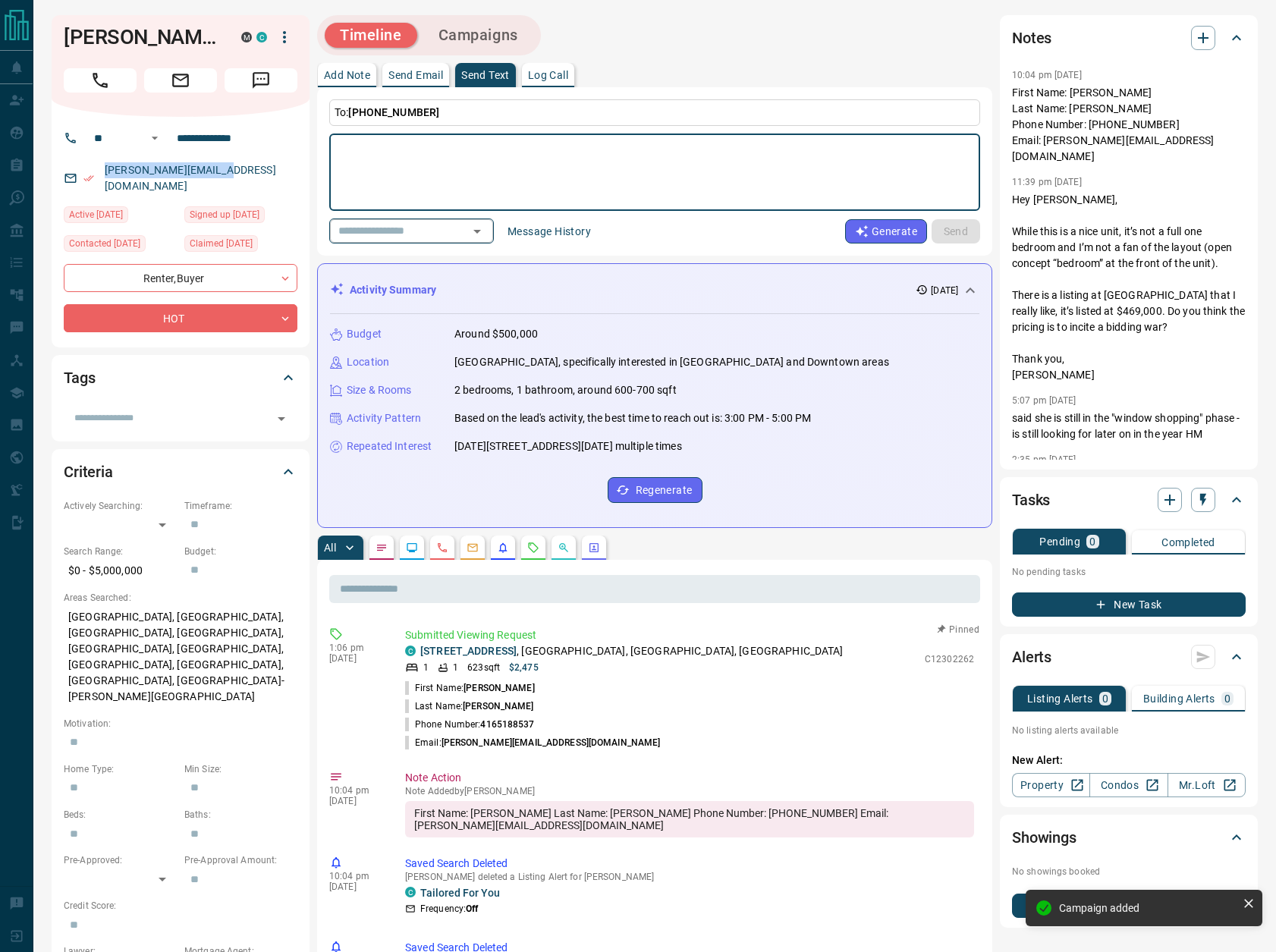
click at [486, 225] on icon "Open" at bounding box center [477, 231] width 18 height 18
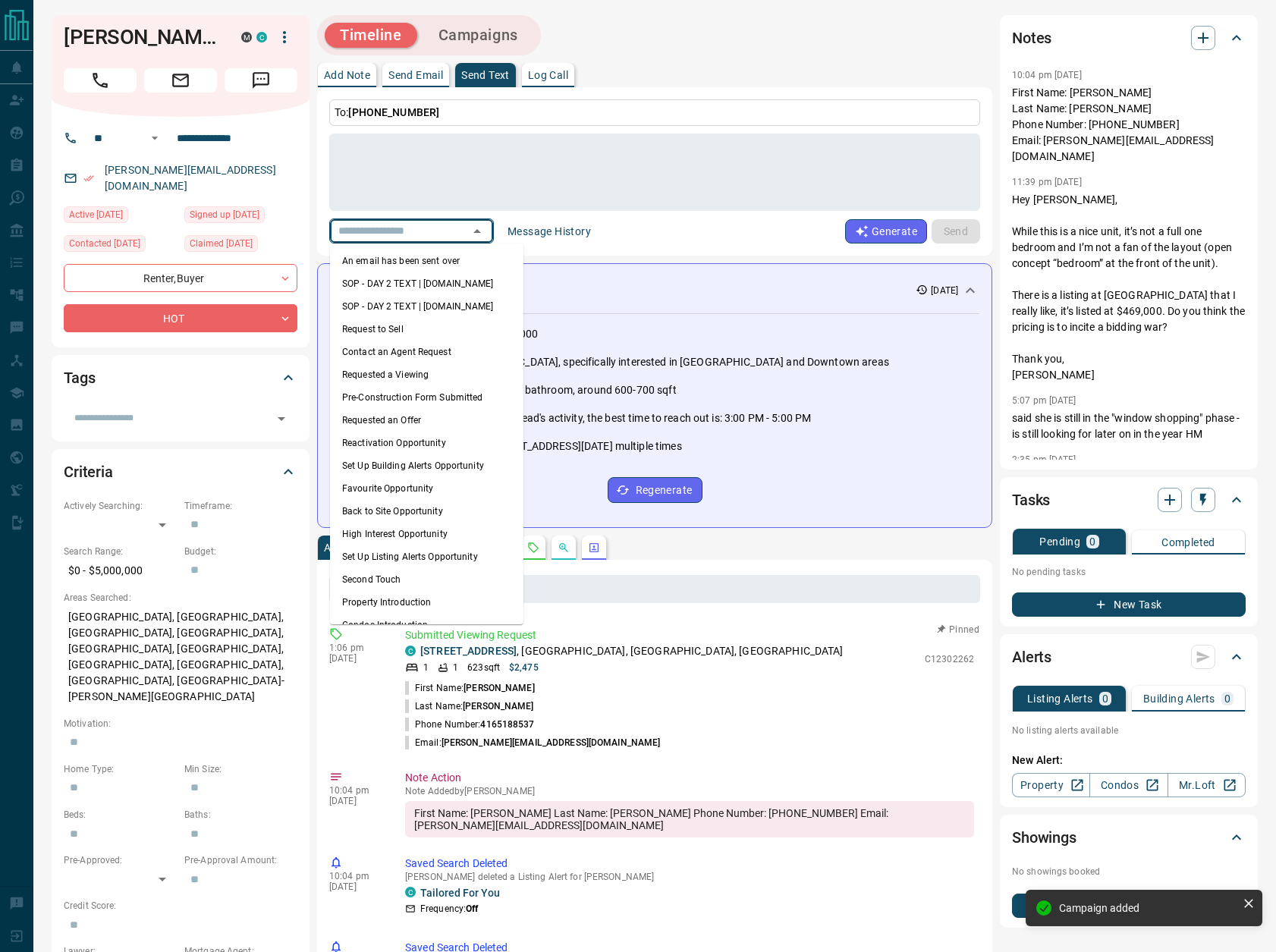
click at [461, 259] on li "An email has been sent over" at bounding box center [427, 260] width 194 height 22
type textarea "**********"
type input "**********"
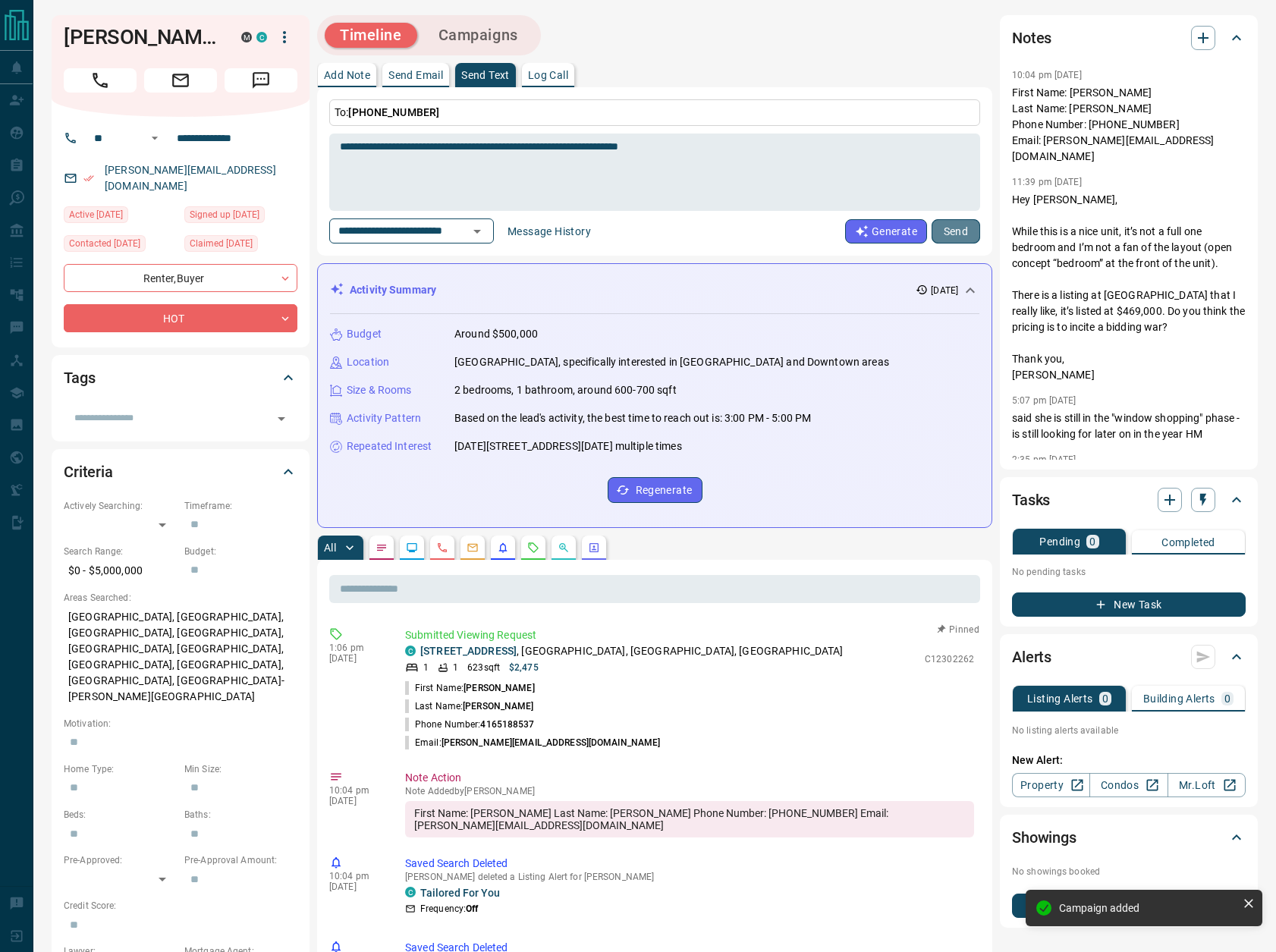
click at [951, 234] on button "Send" at bounding box center [956, 231] width 48 height 24
click at [558, 73] on p "Log Call" at bounding box center [548, 75] width 40 height 11
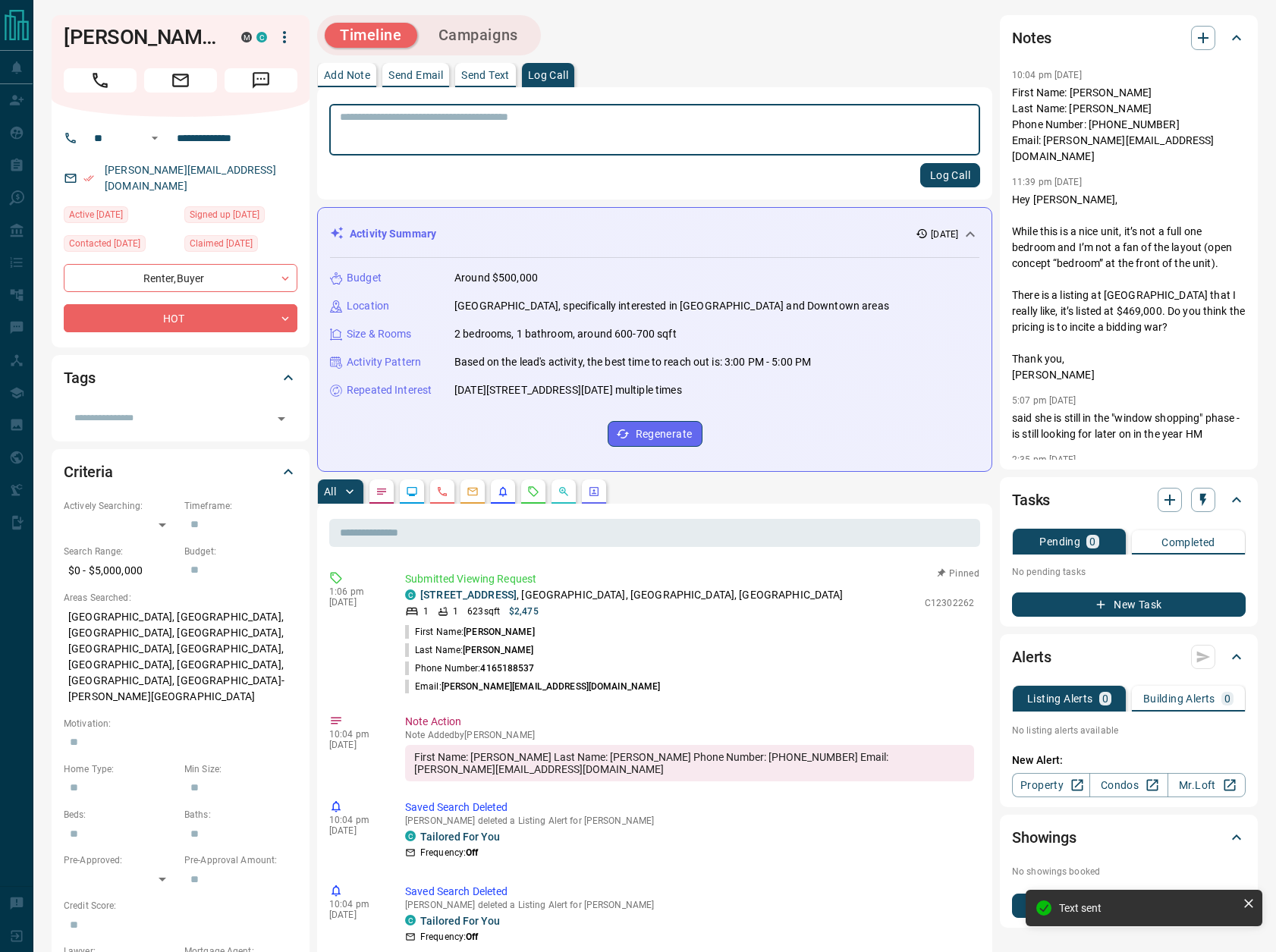
click at [961, 184] on button "Log Call" at bounding box center [950, 175] width 60 height 24
